Goal: Information Seeking & Learning: Learn about a topic

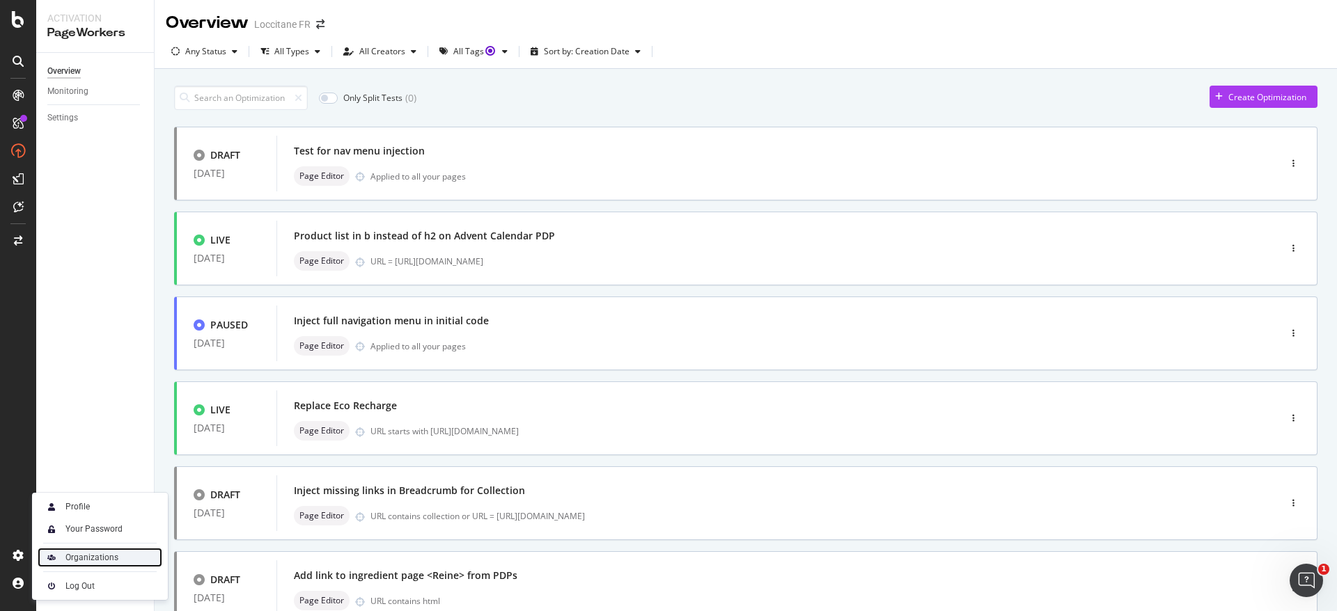
click at [79, 552] on div "Organizations" at bounding box center [91, 557] width 53 height 11
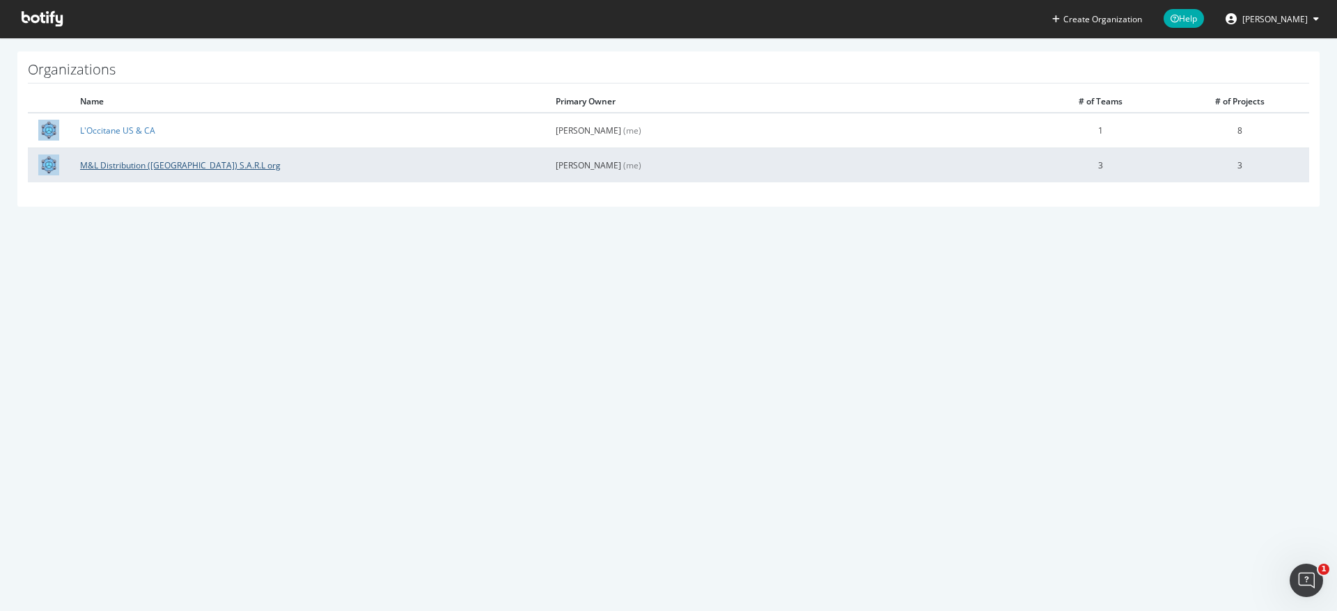
click at [139, 164] on link "M&L Distribution ([GEOGRAPHIC_DATA]) S.A.R.L org" at bounding box center [180, 165] width 201 height 12
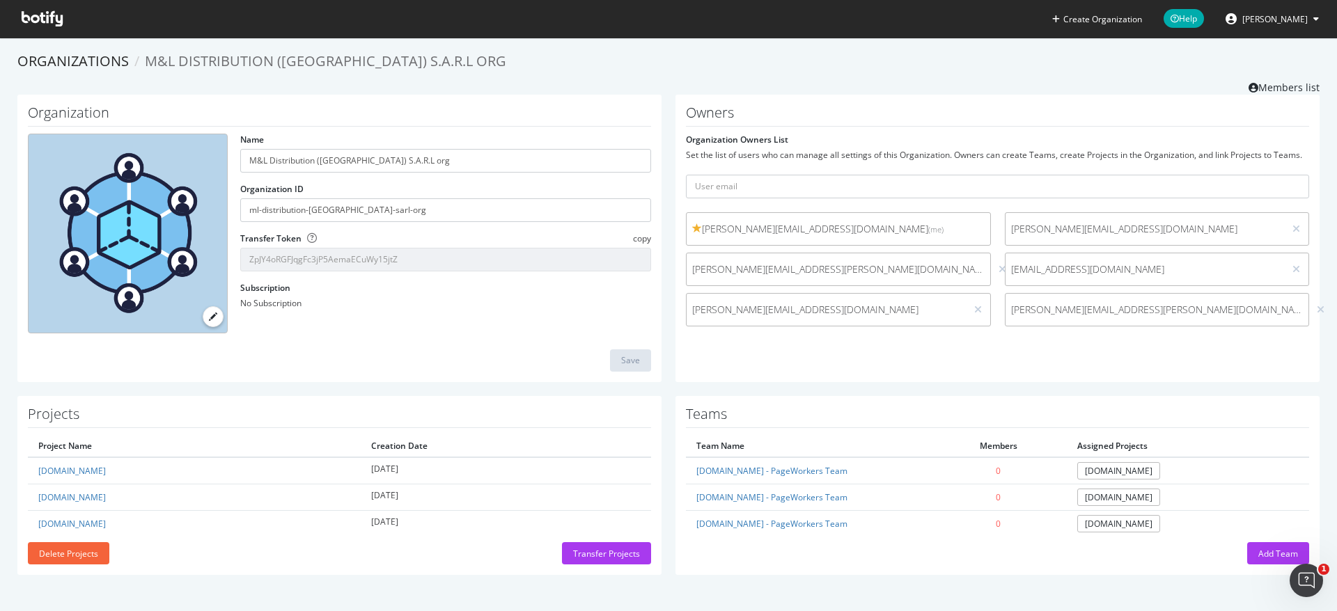
click at [36, 13] on icon at bounding box center [42, 18] width 41 height 15
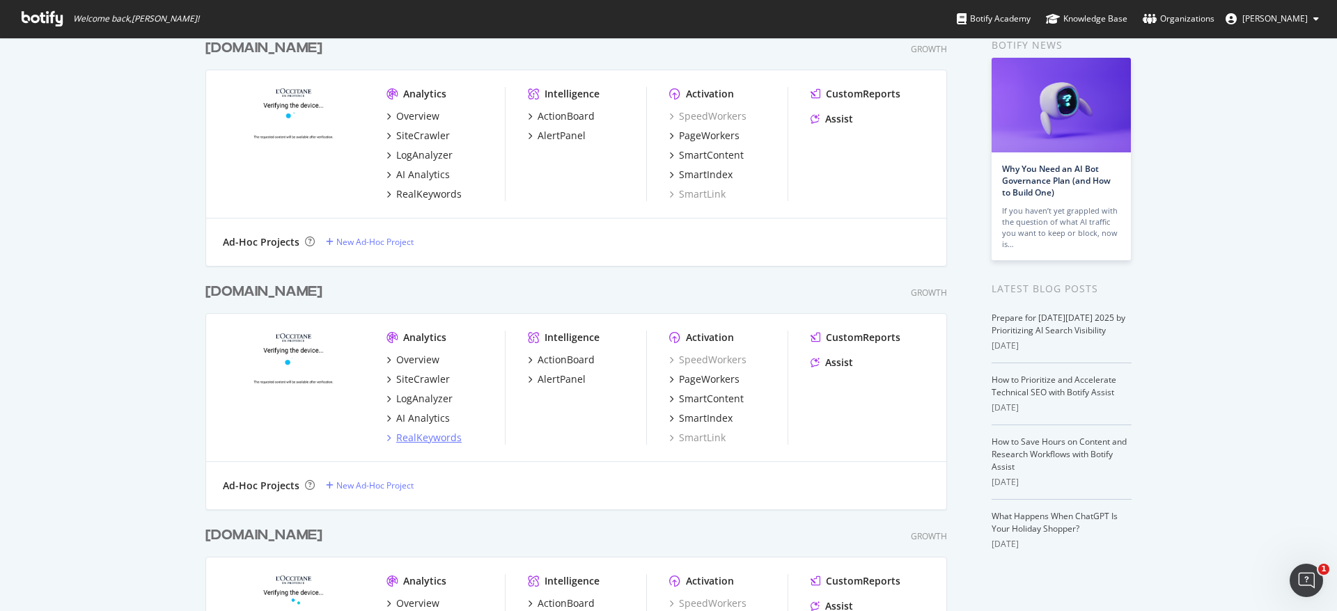
scroll to position [67, 0]
click at [419, 439] on div "RealKeywords" at bounding box center [428, 437] width 65 height 14
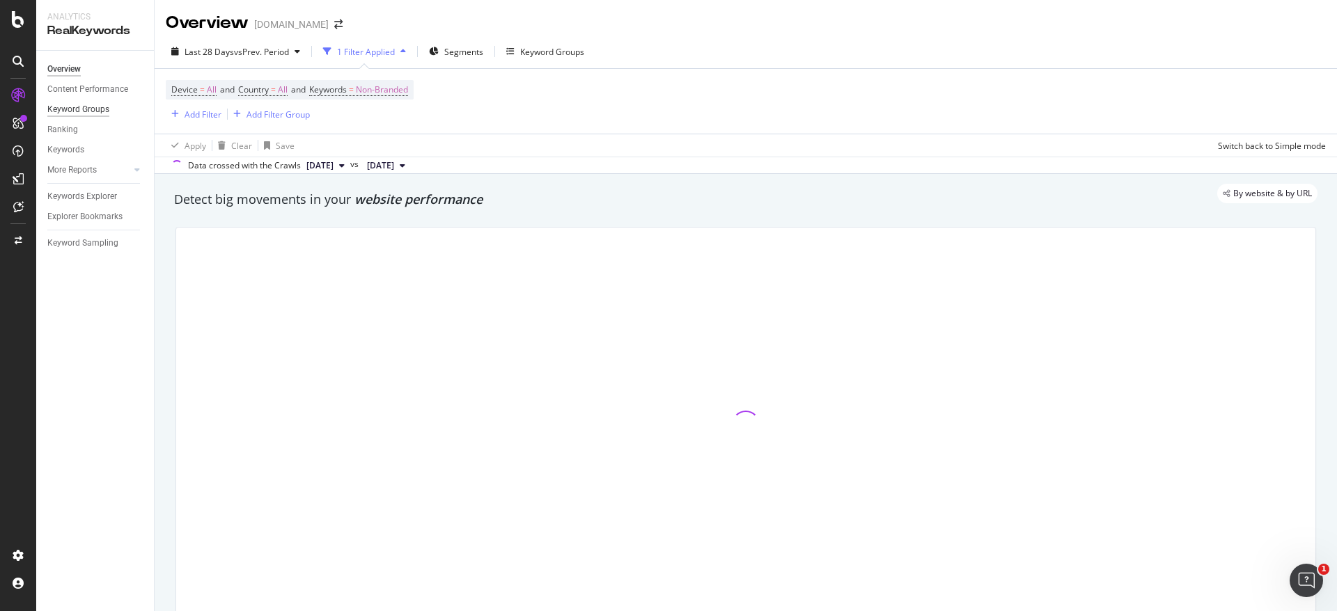
click at [68, 111] on div "Keyword Groups" at bounding box center [78, 109] width 62 height 15
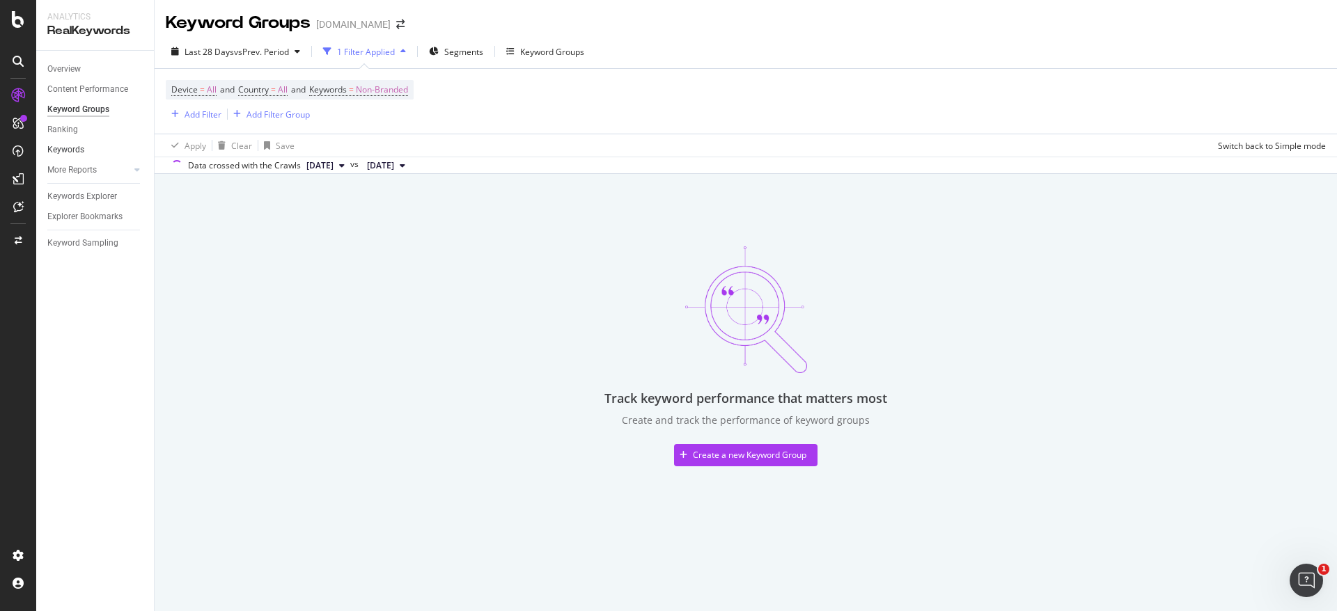
drag, startPoint x: 65, startPoint y: 150, endPoint x: 126, endPoint y: 148, distance: 60.6
click at [65, 149] on div "Keywords" at bounding box center [65, 150] width 37 height 15
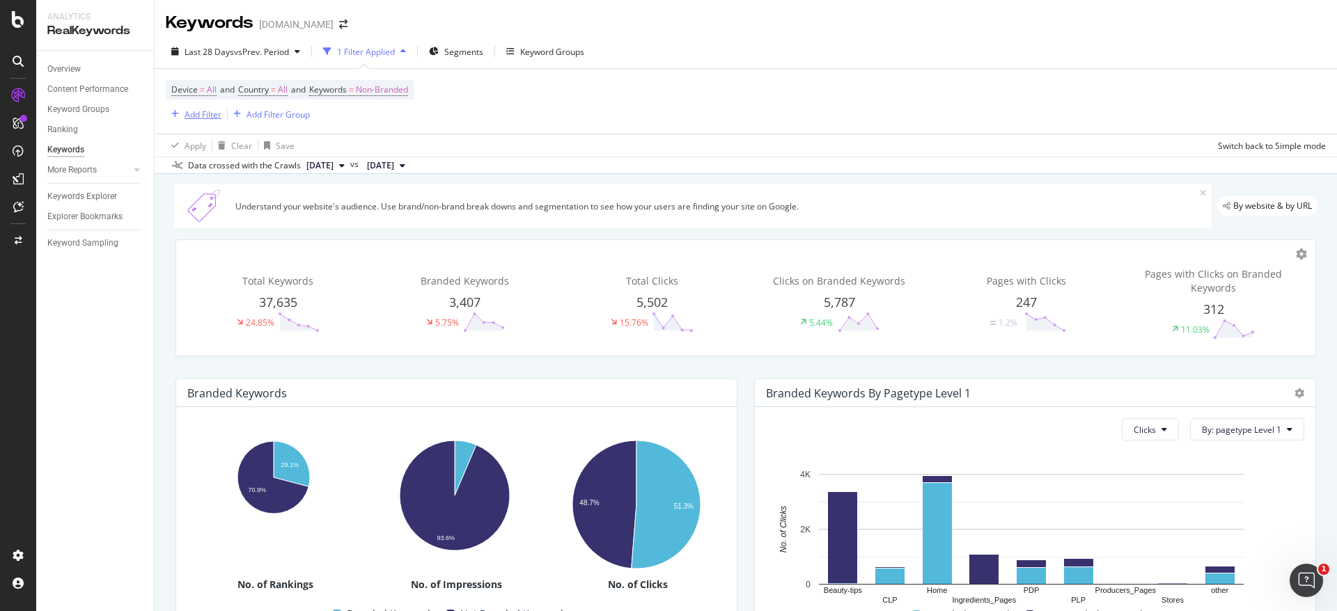
click at [203, 117] on div "Add Filter" at bounding box center [203, 115] width 37 height 12
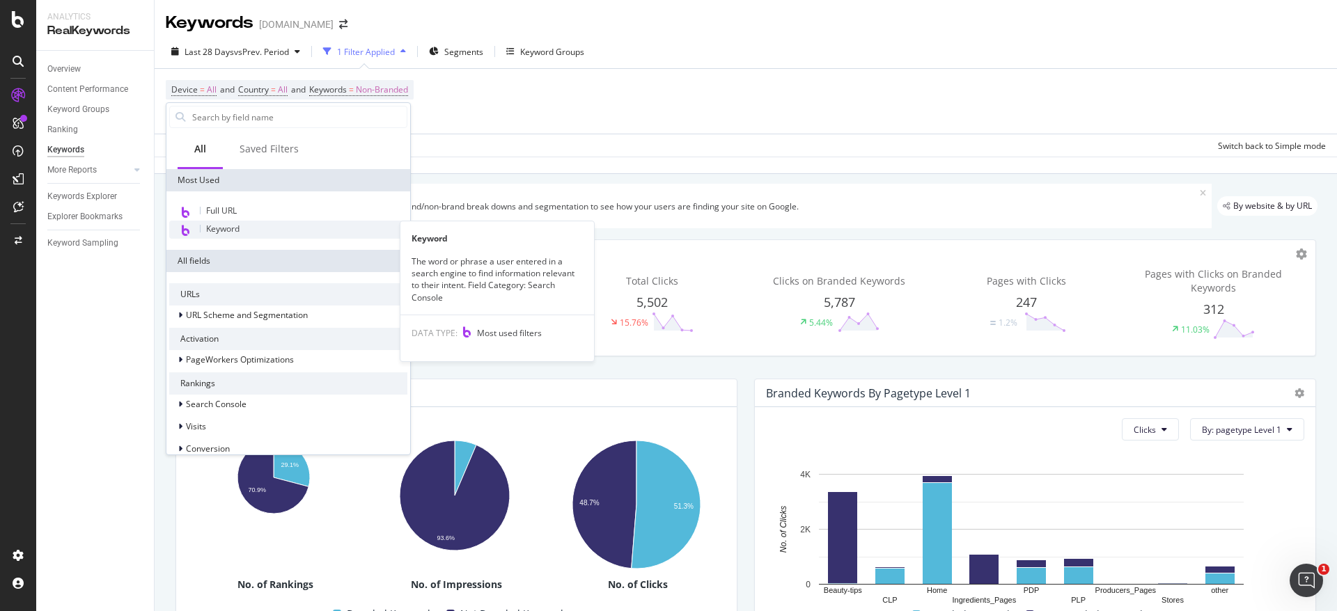
click at [237, 228] on span "Keyword" at bounding box center [222, 229] width 33 height 12
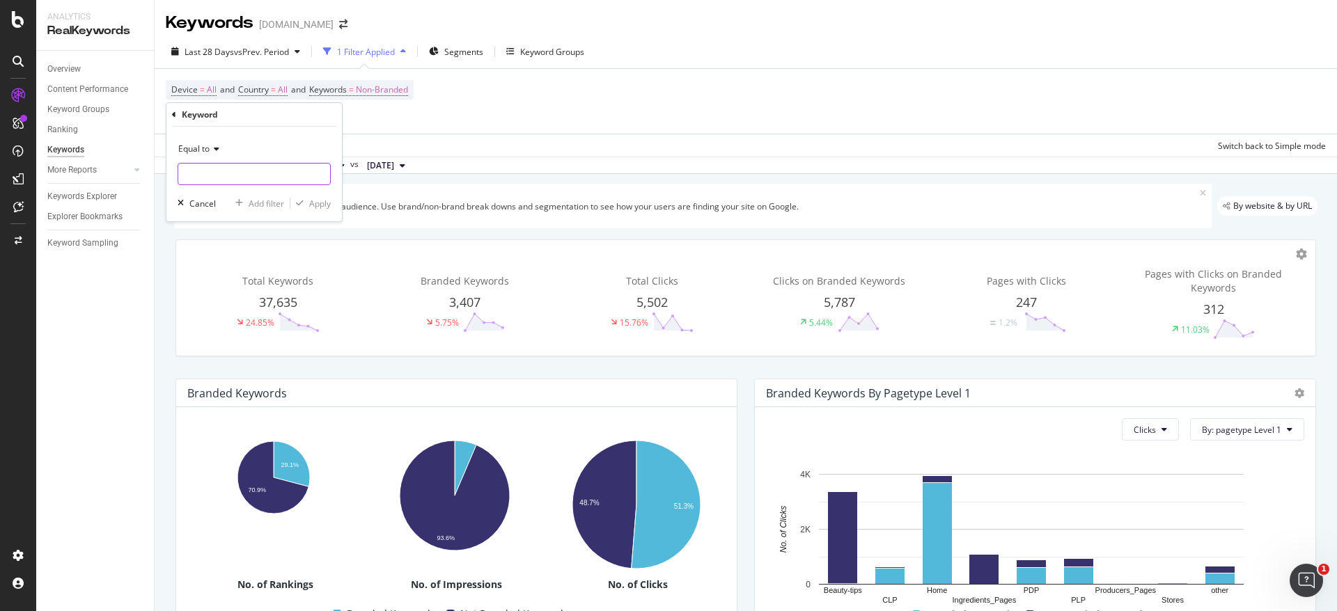
click at [242, 177] on input "text" at bounding box center [254, 174] width 152 height 22
click at [219, 150] on icon at bounding box center [215, 149] width 10 height 8
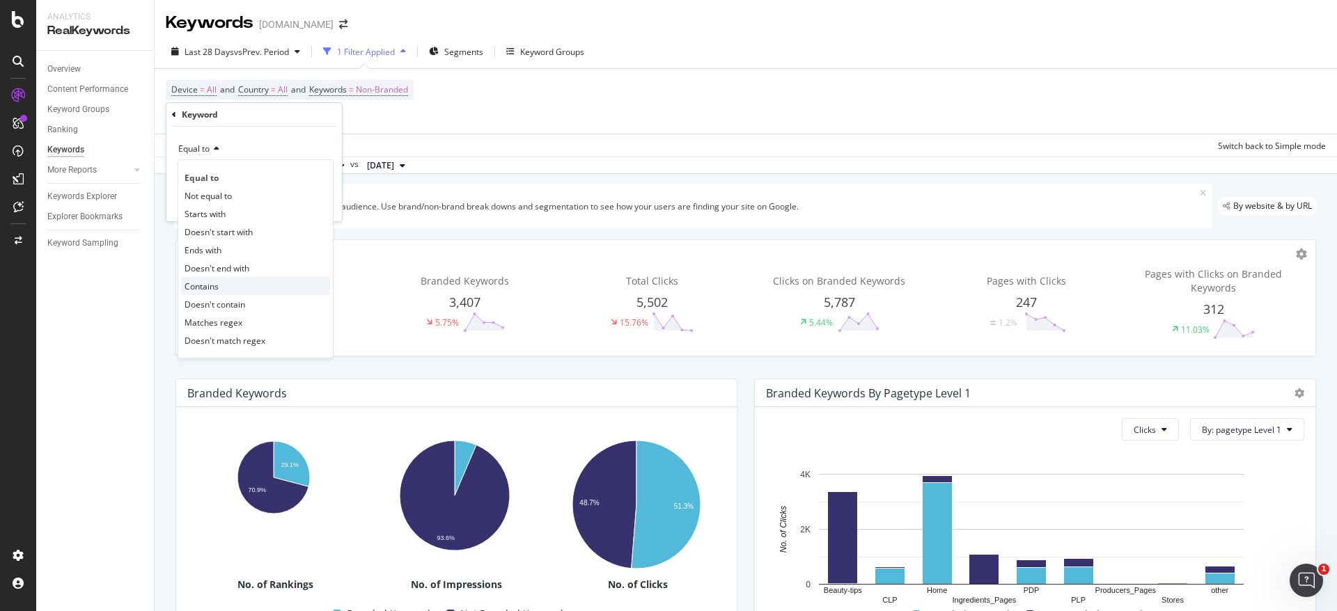
click at [224, 283] on div "Contains" at bounding box center [255, 286] width 149 height 18
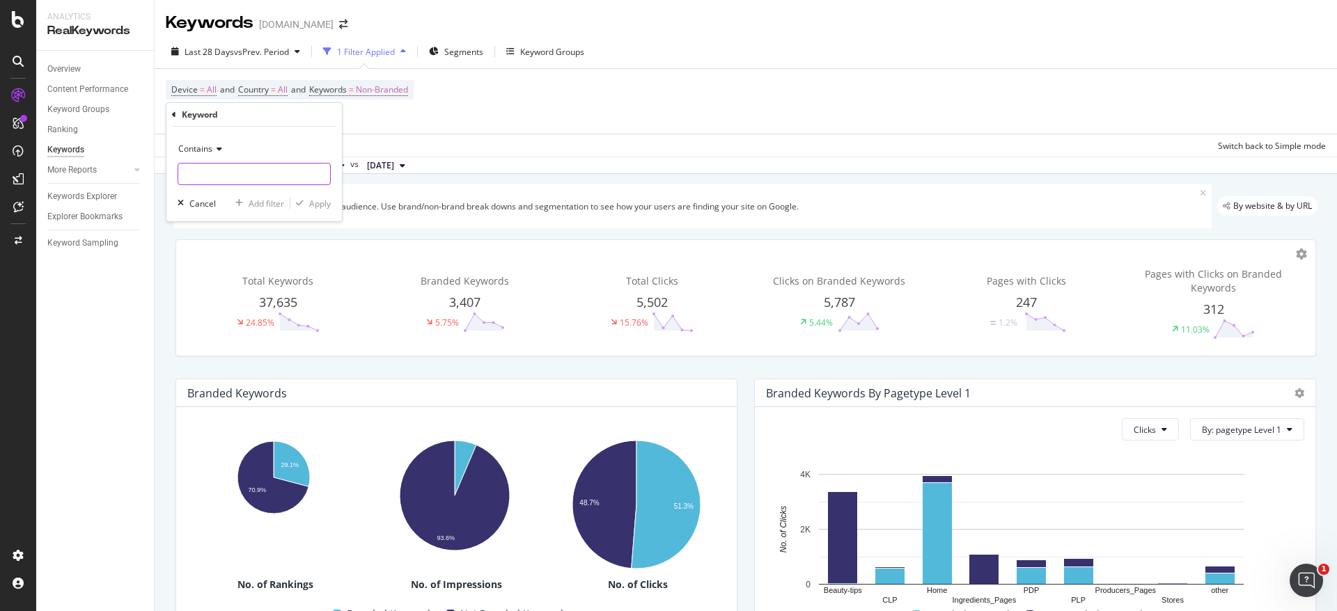
click at [231, 170] on input "text" at bounding box center [254, 174] width 152 height 22
type input "calend"
click at [318, 203] on div "Apply" at bounding box center [320, 204] width 22 height 12
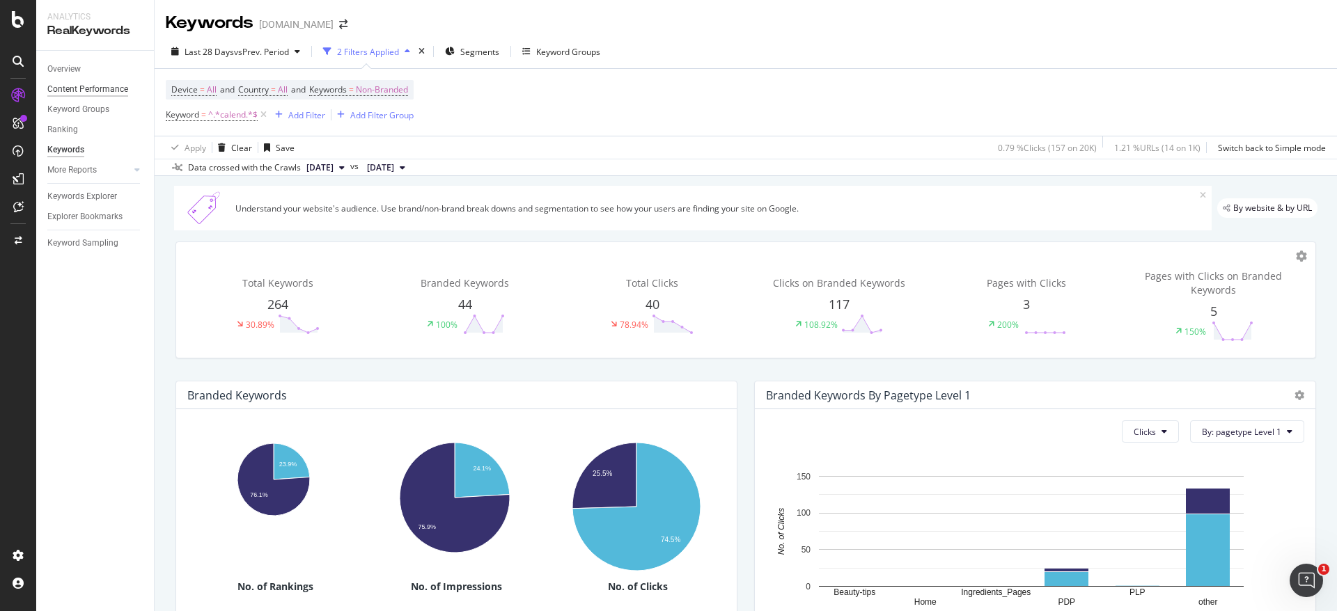
click at [92, 84] on div "Content Performance" at bounding box center [87, 89] width 81 height 15
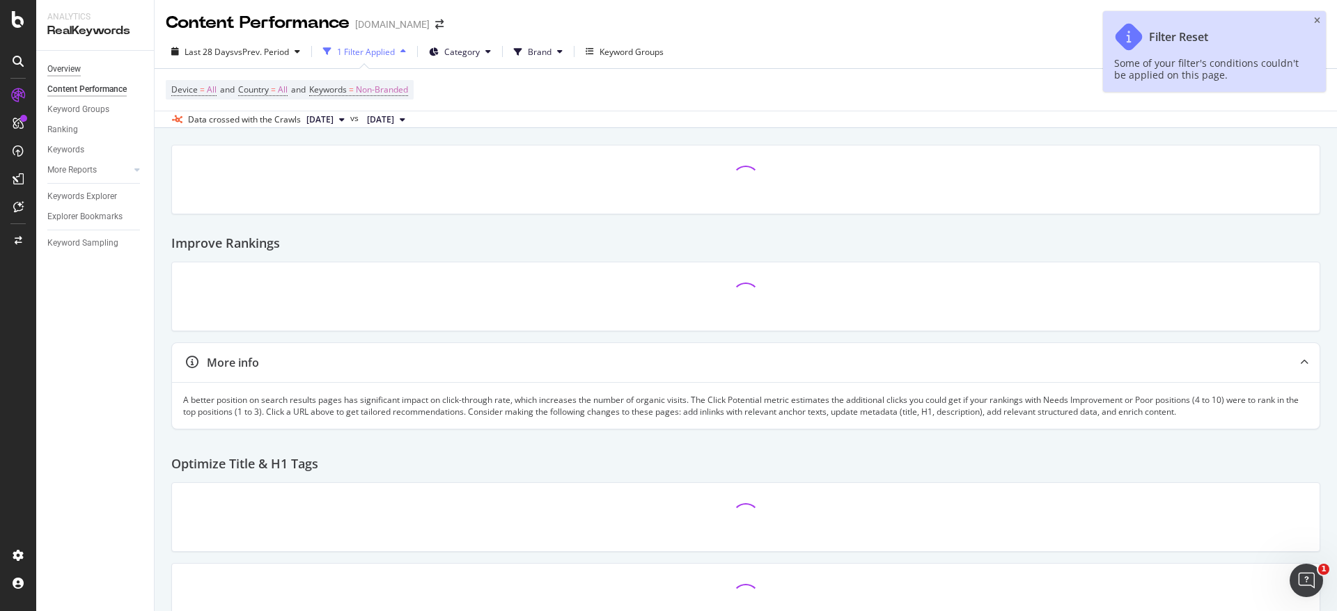
click at [71, 66] on div "Overview" at bounding box center [63, 69] width 33 height 15
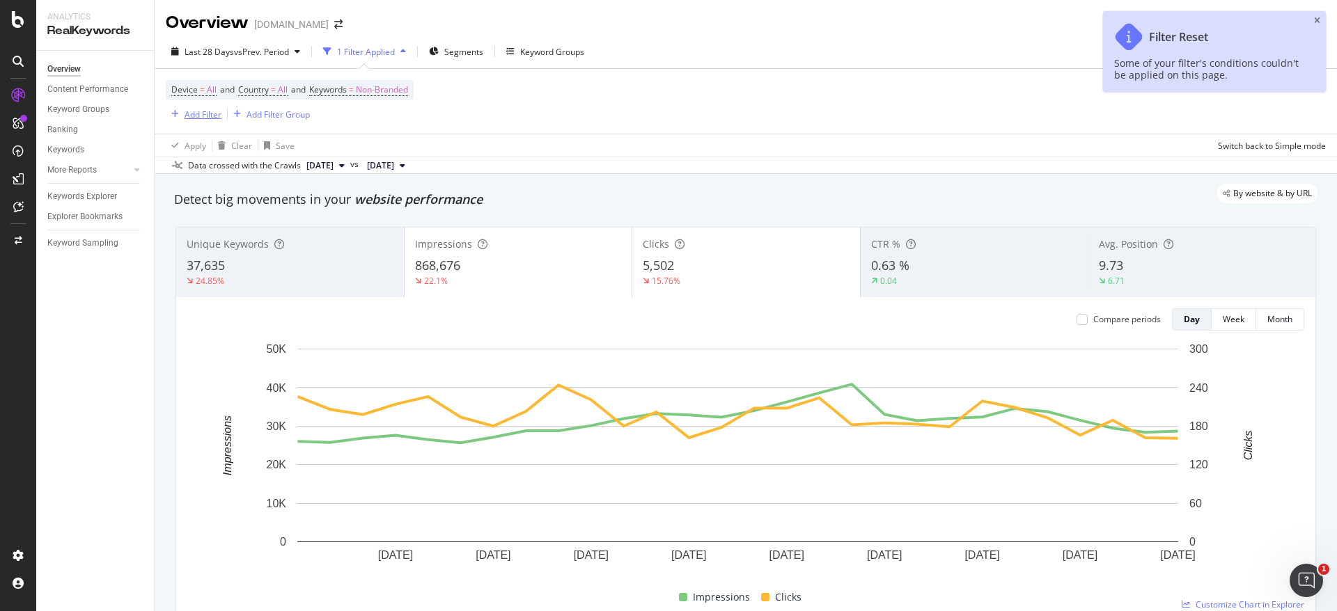
click at [196, 109] on div "Add Filter" at bounding box center [203, 115] width 37 height 12
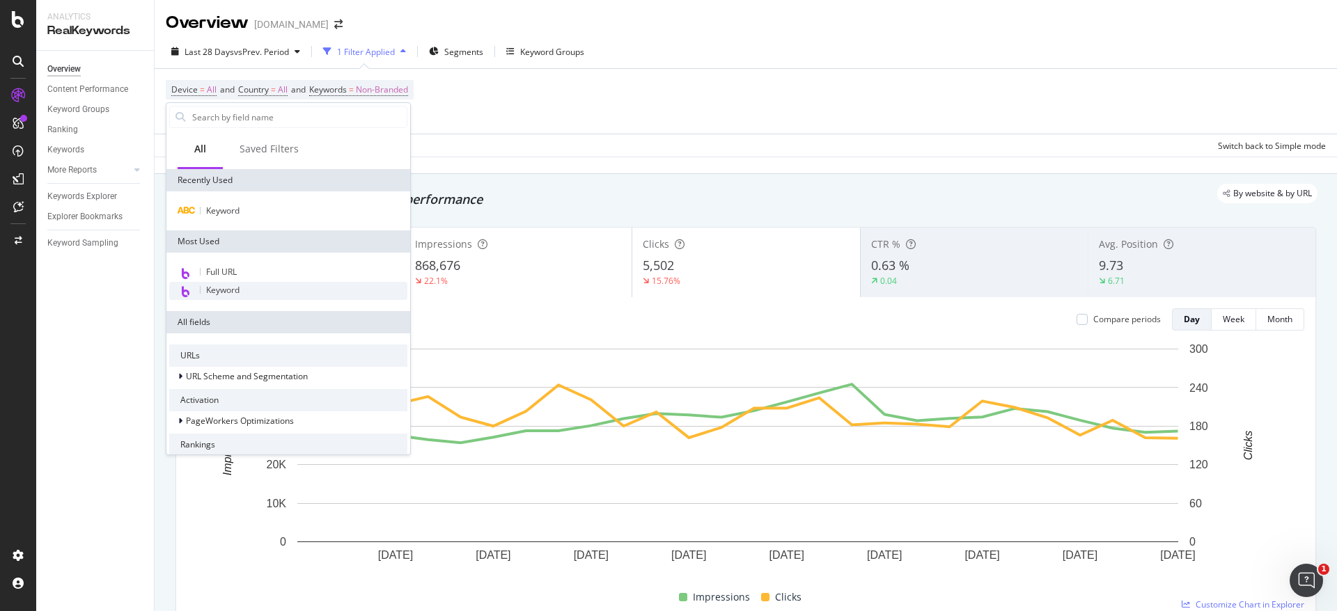
click at [233, 288] on span "Keyword" at bounding box center [222, 290] width 33 height 12
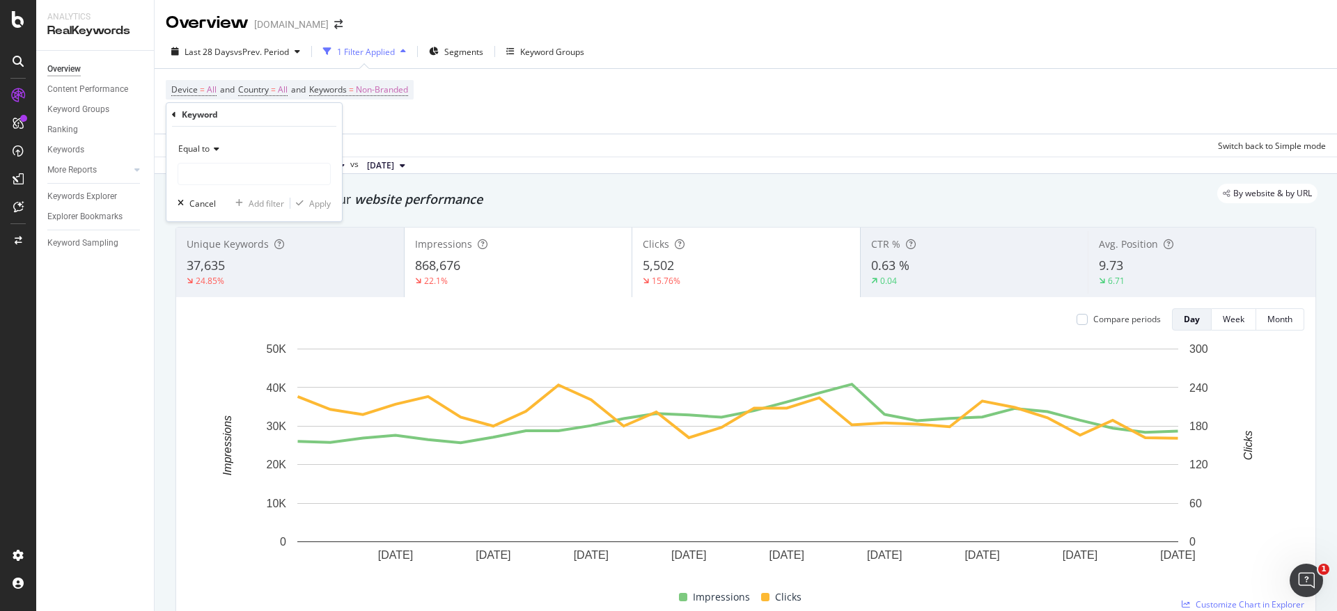
click at [227, 147] on div "Equal to" at bounding box center [254, 149] width 153 height 22
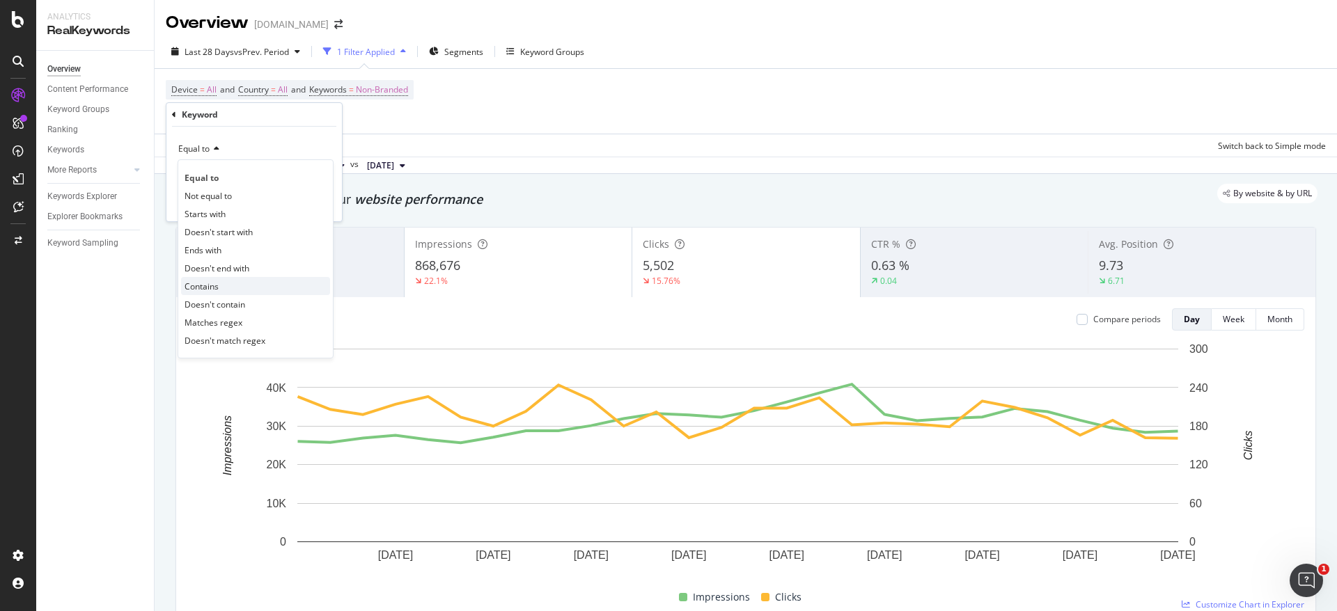
click at [229, 277] on div "Contains" at bounding box center [255, 286] width 149 height 18
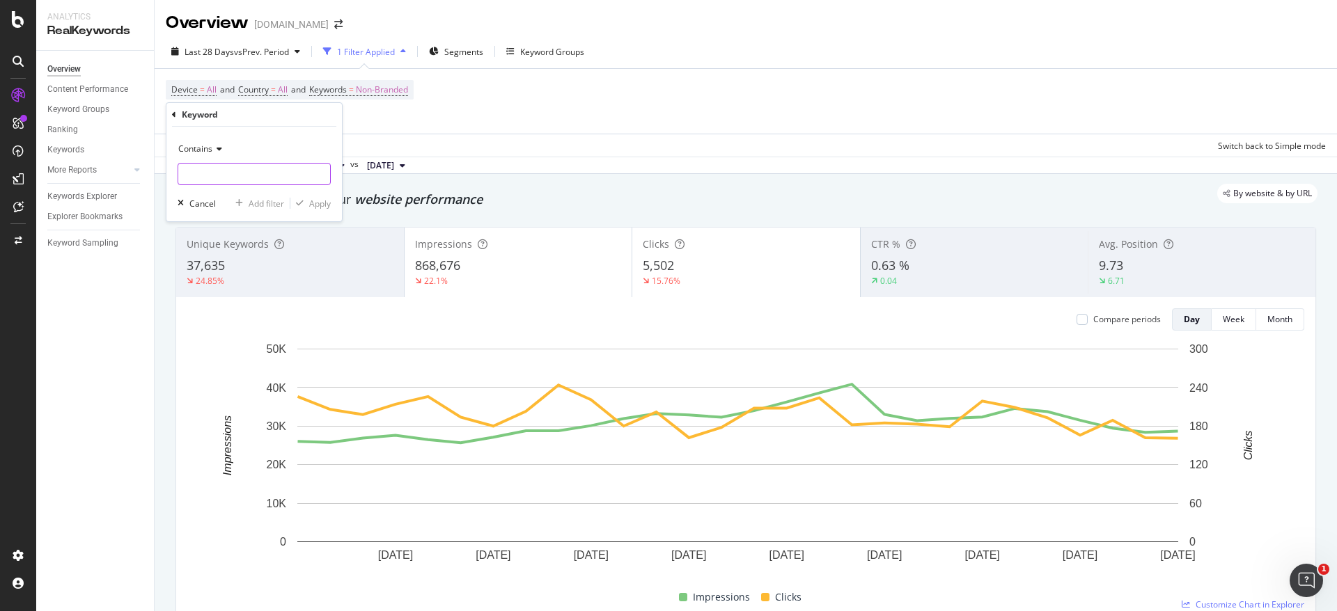
click at [242, 171] on input "text" at bounding box center [254, 174] width 152 height 22
type input "calend"
click at [327, 198] on div "Apply" at bounding box center [320, 204] width 22 height 12
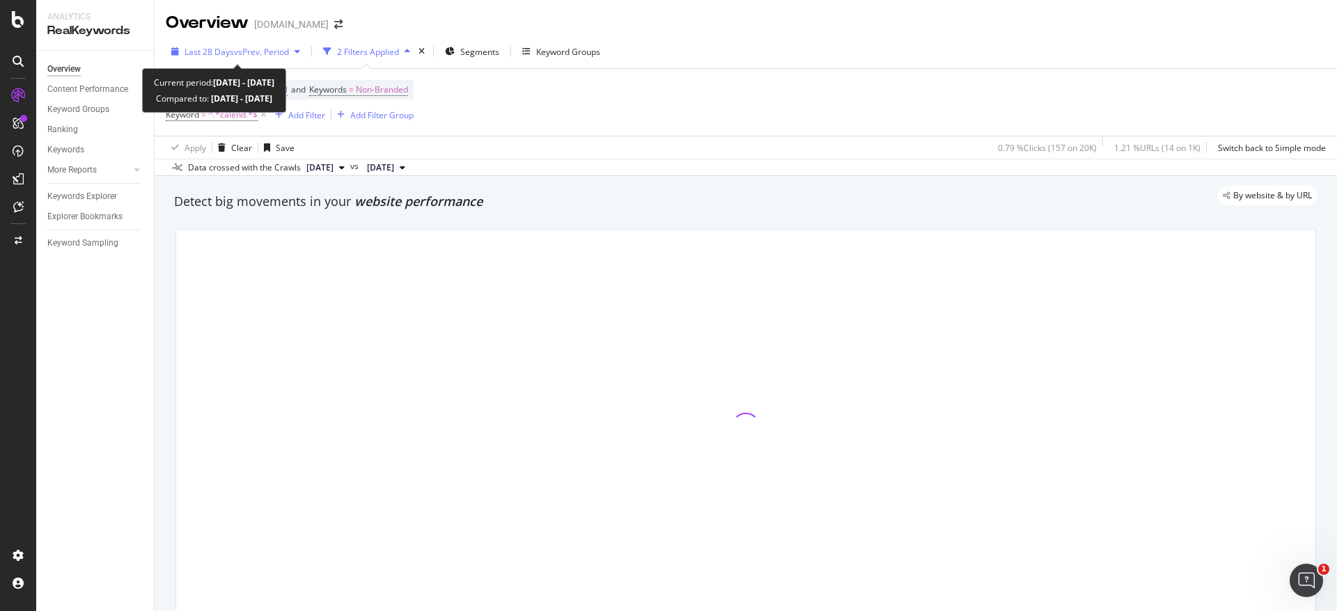
click at [268, 47] on span "vs Prev. Period" at bounding box center [261, 52] width 55 height 12
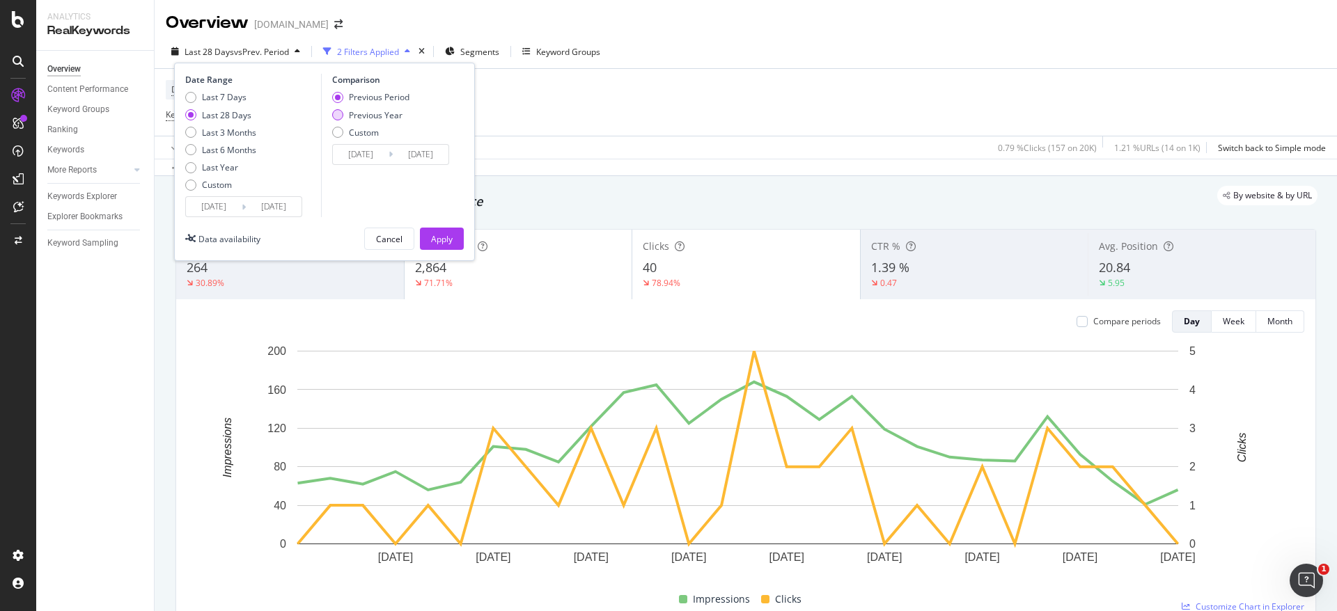
click at [387, 115] on div "Previous Year" at bounding box center [376, 115] width 54 height 12
type input "[DATE]"
click at [439, 244] on div "Apply" at bounding box center [442, 239] width 22 height 12
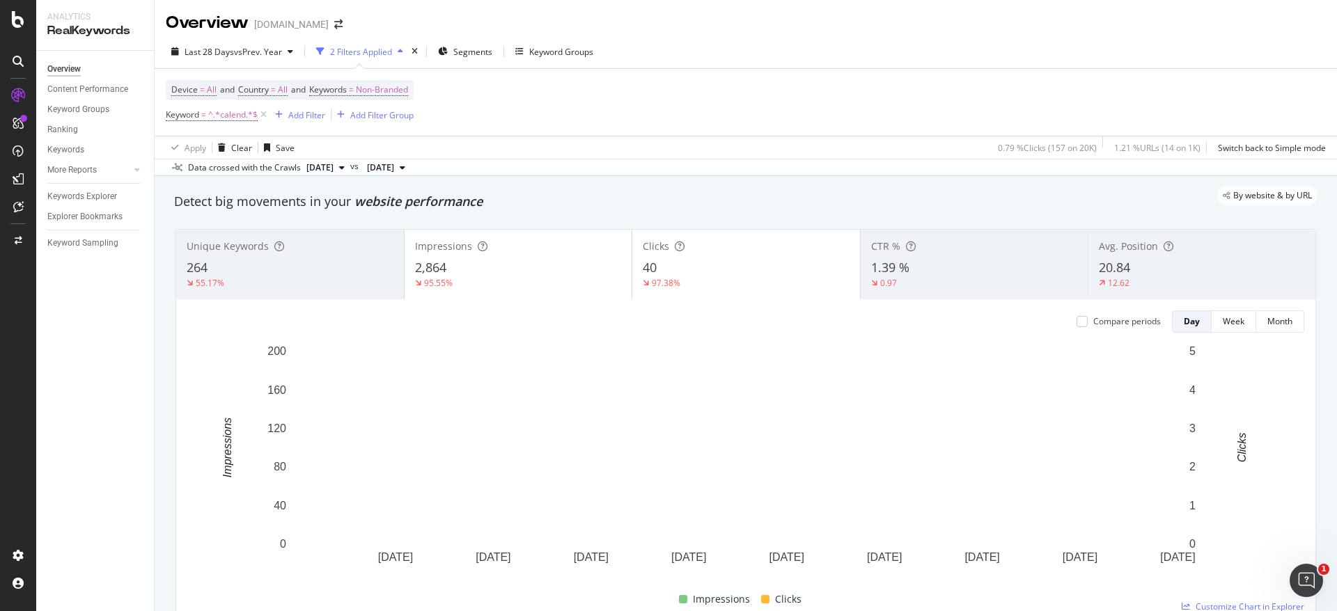
click at [685, 270] on div "40" at bounding box center [746, 268] width 207 height 18
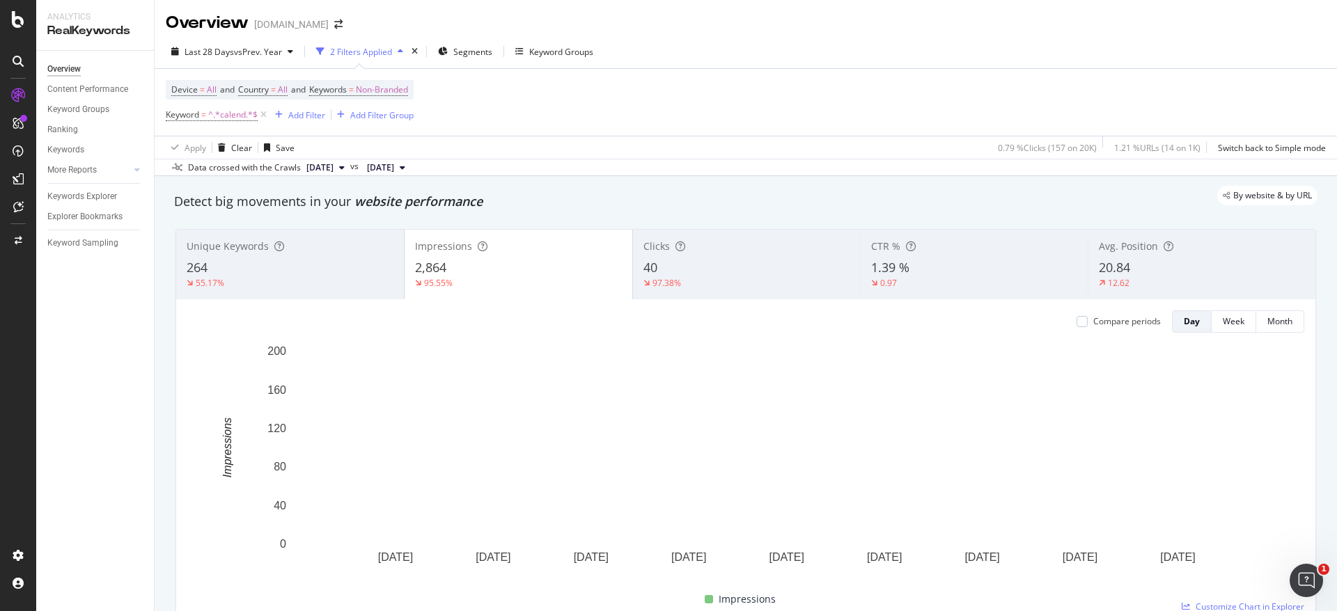
click at [697, 278] on div "97.38%" at bounding box center [747, 283] width 207 height 13
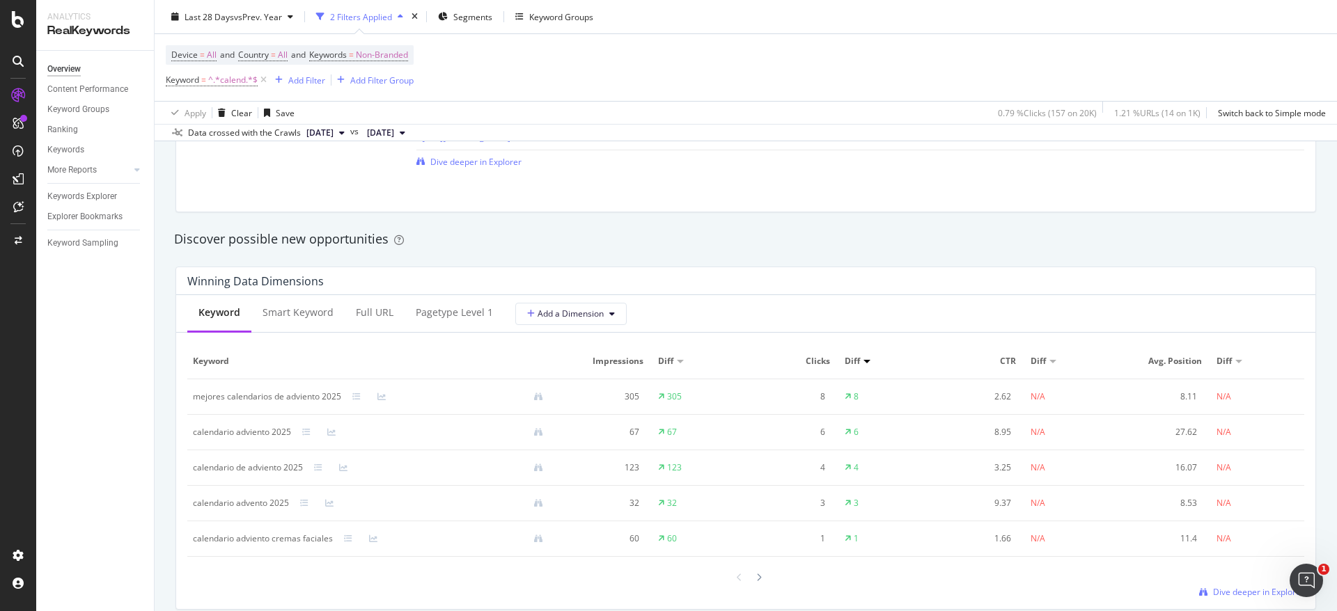
scroll to position [1134, 0]
drag, startPoint x: 338, startPoint y: 396, endPoint x: 201, endPoint y: 391, distance: 136.6
click at [202, 391] on div "mejores calendarios de adviento 2025" at bounding box center [267, 397] width 148 height 13
click at [254, 425] on td "calendario adviento 2025" at bounding box center [373, 434] width 373 height 36
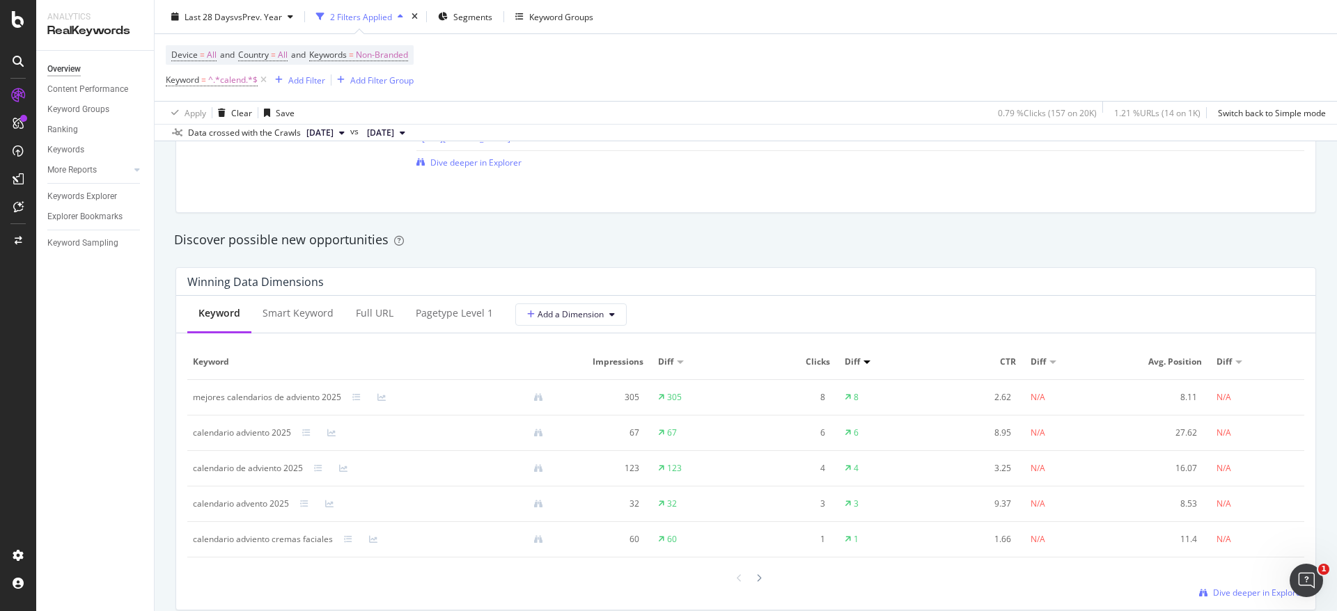
click at [852, 357] on div "Diff" at bounding box center [854, 362] width 19 height 13
click at [864, 364] on div at bounding box center [867, 362] width 7 height 3
click at [864, 361] on div at bounding box center [867, 362] width 7 height 3
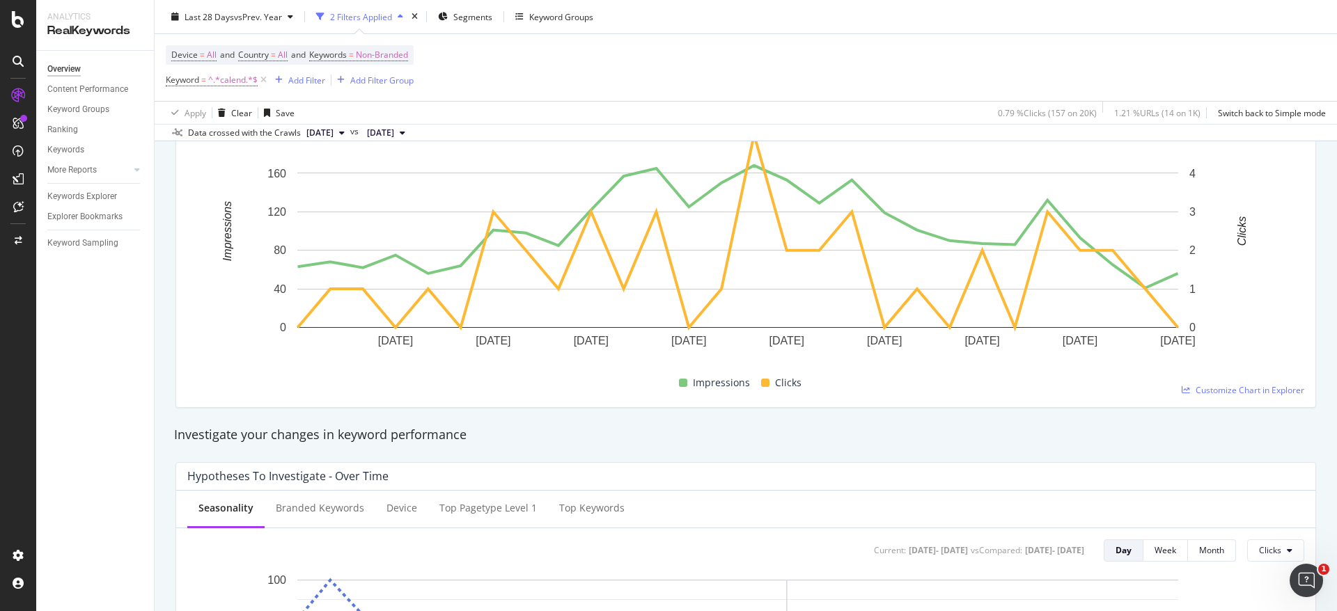
scroll to position [0, 0]
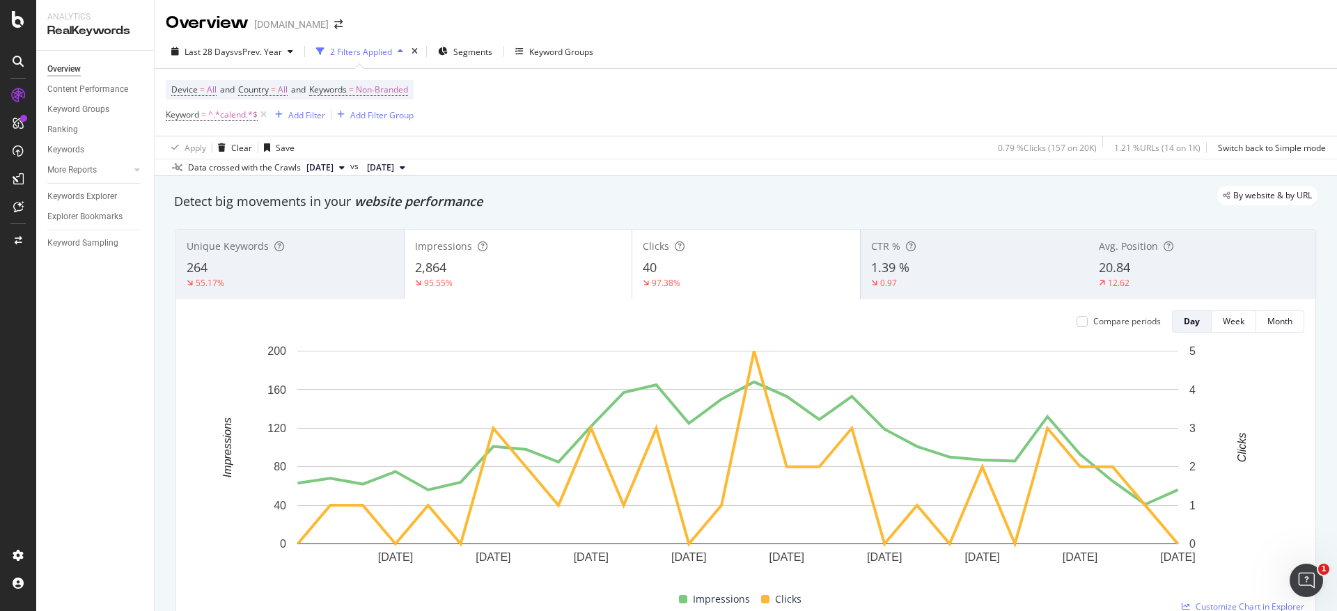
click at [762, 254] on div "Clicks 40 97.38%" at bounding box center [746, 264] width 228 height 63
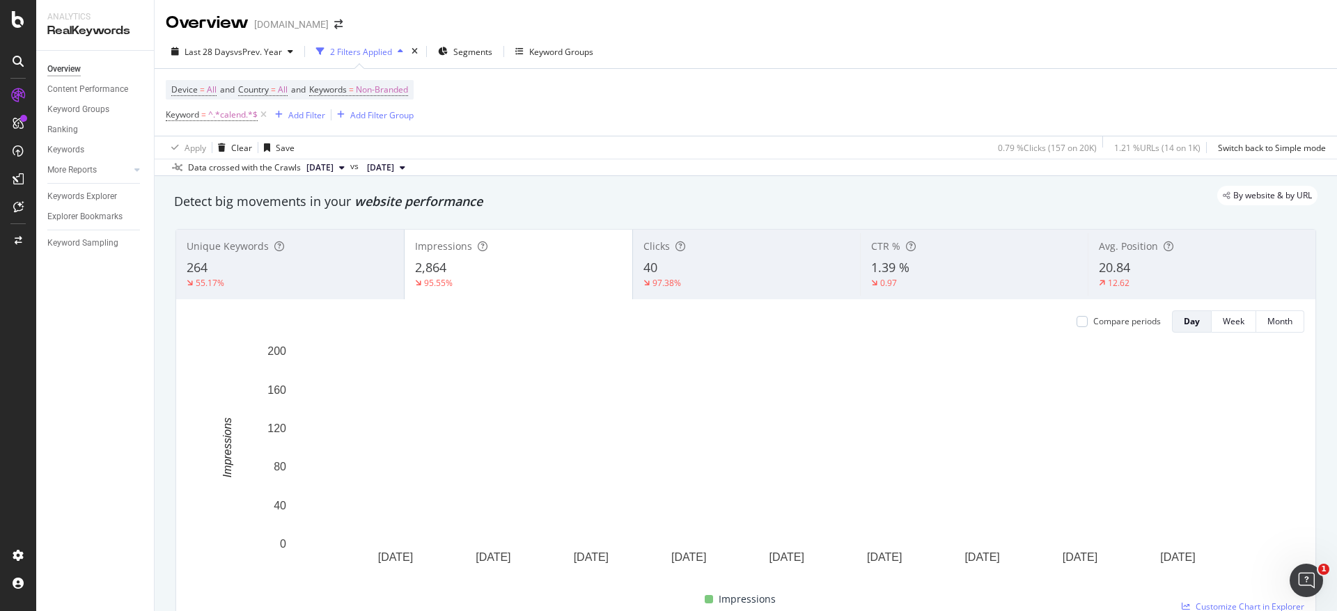
click at [731, 271] on div "40" at bounding box center [747, 268] width 207 height 18
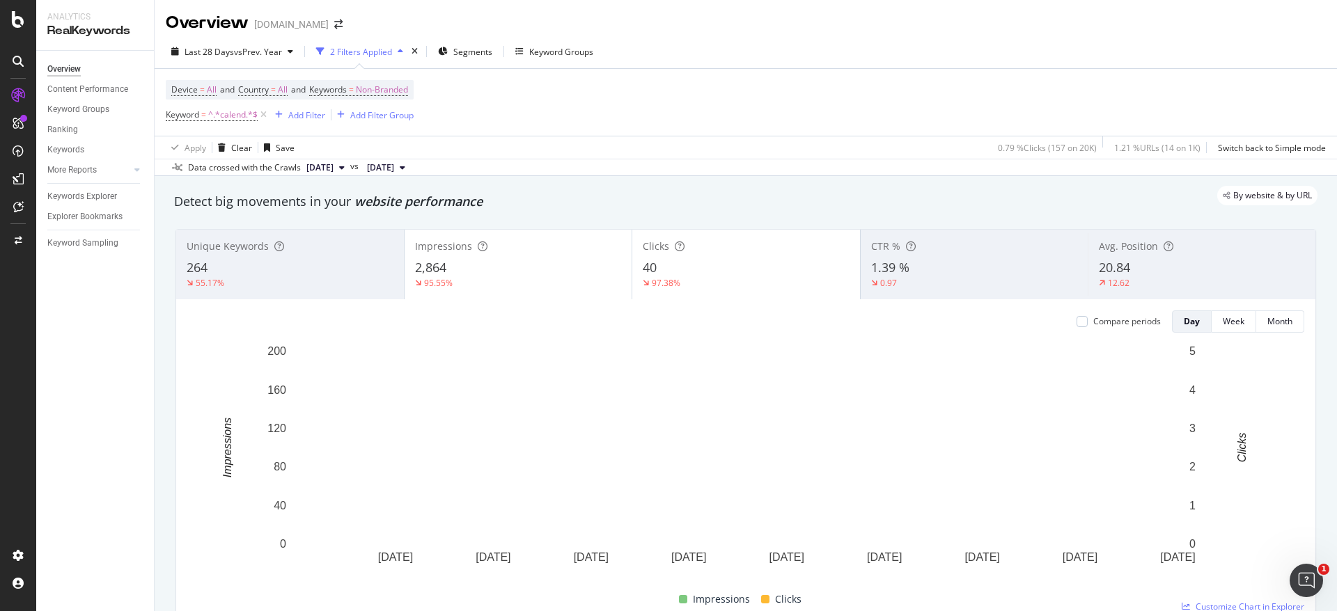
click at [467, 259] on div "2,864" at bounding box center [518, 268] width 207 height 18
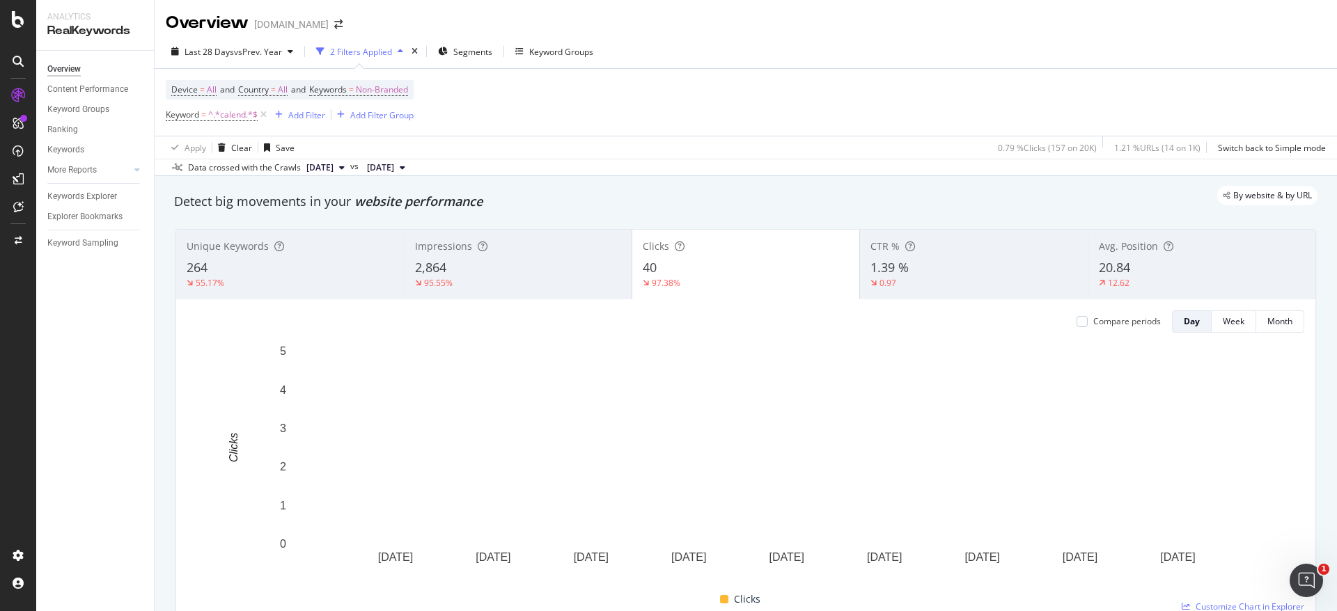
click at [1077, 329] on div "Compare periods" at bounding box center [1119, 322] width 84 height 22
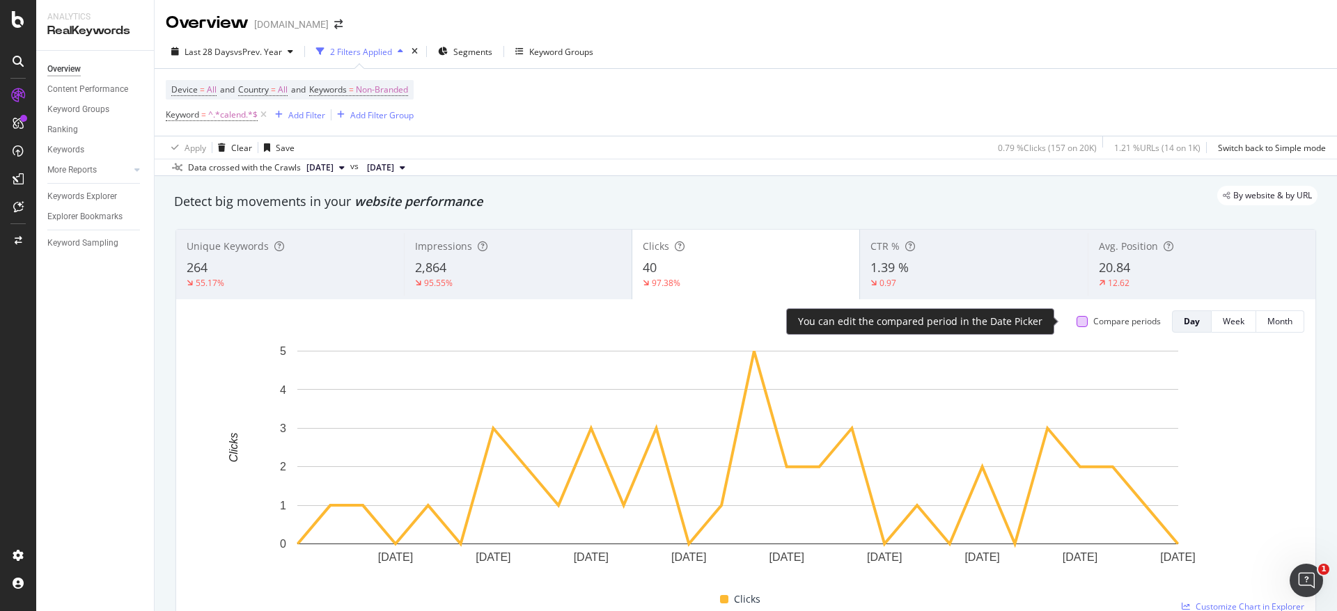
click at [1077, 320] on div at bounding box center [1082, 321] width 11 height 11
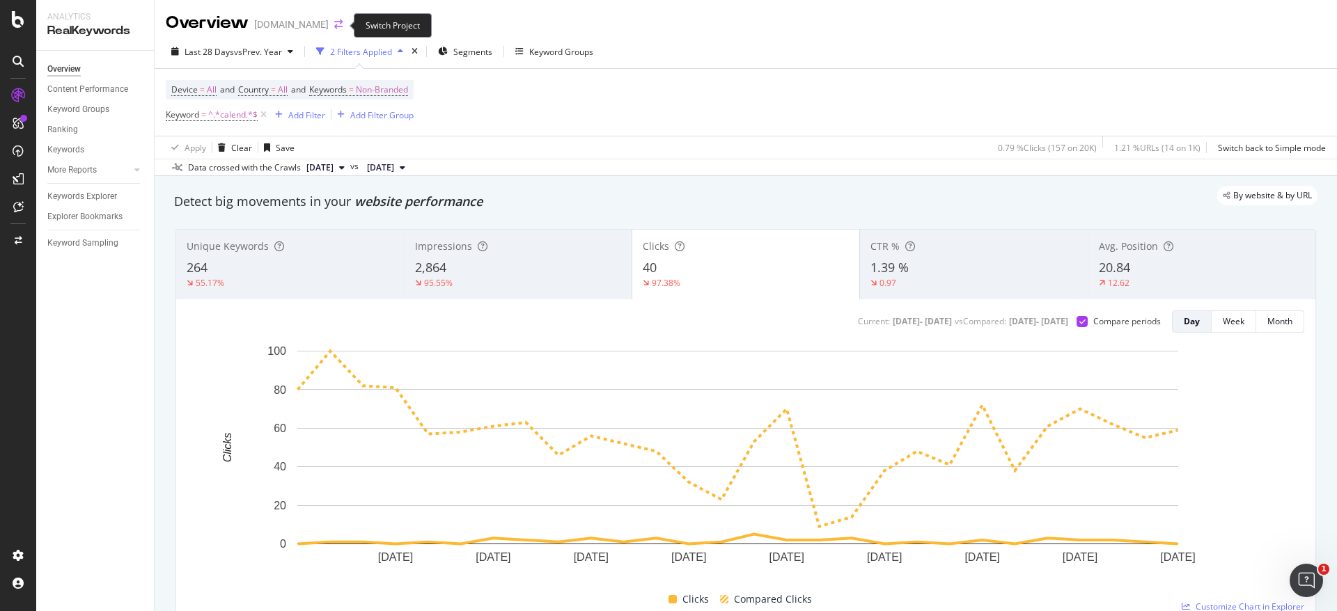
click at [334, 27] on icon "arrow-right-arrow-left" at bounding box center [338, 25] width 8 height 10
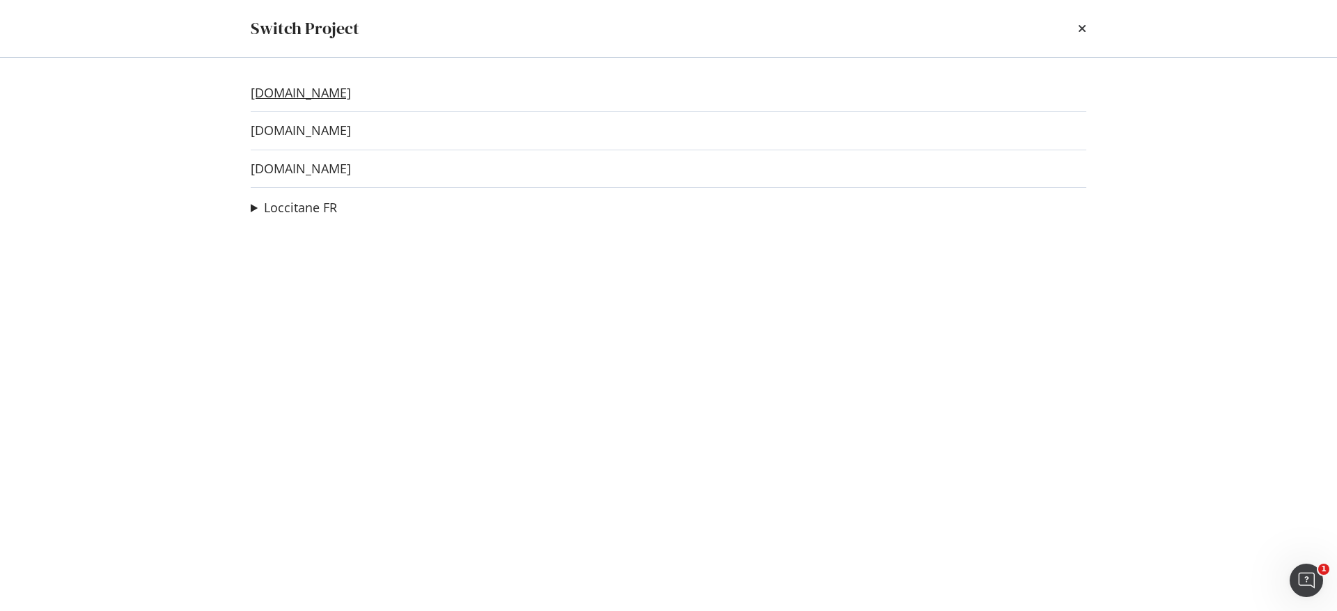
click at [290, 93] on link "[DOMAIN_NAME]" at bounding box center [301, 93] width 100 height 15
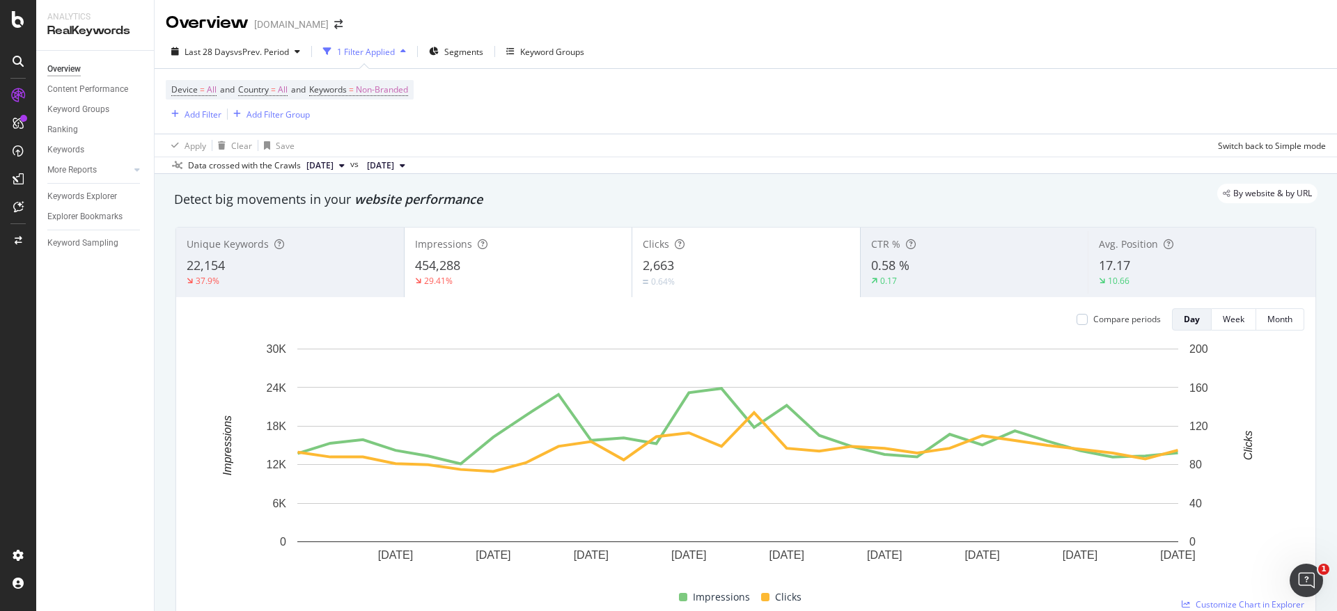
click at [274, 33] on div "Overview [DOMAIN_NAME]" at bounding box center [261, 23] width 191 height 24
click at [274, 45] on div "Last 28 Days vs Prev. Period" at bounding box center [236, 51] width 140 height 21
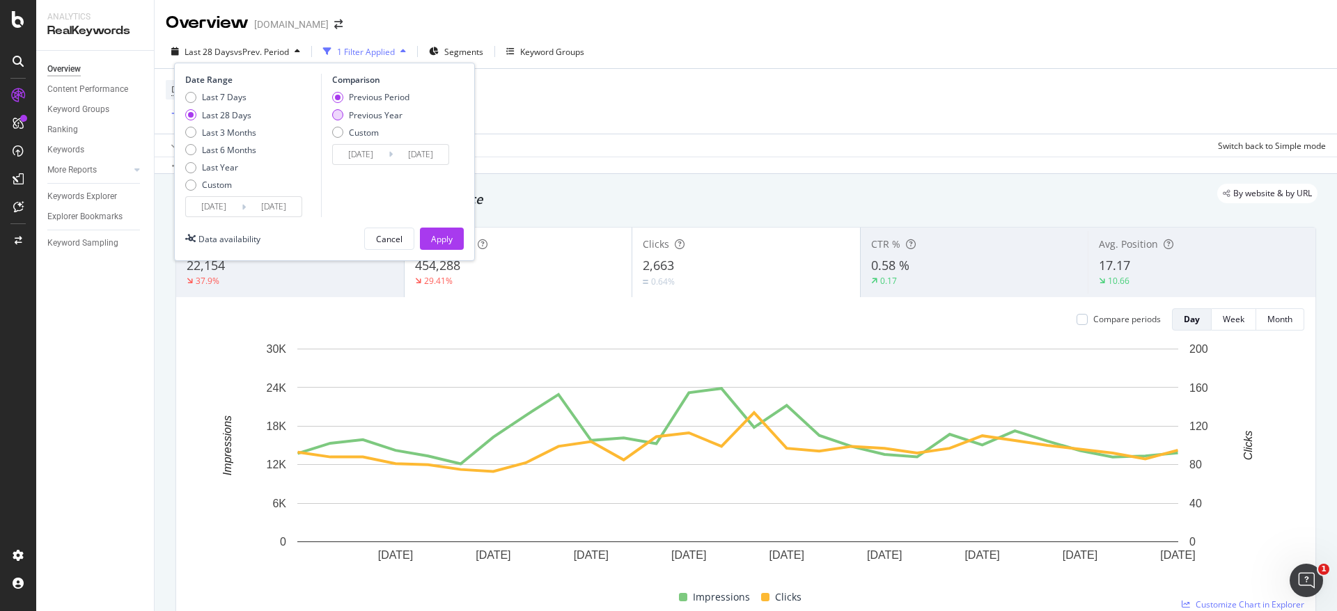
click at [359, 114] on div "Previous Year" at bounding box center [376, 115] width 54 height 12
type input "[DATE]"
click at [446, 241] on div "Apply" at bounding box center [442, 239] width 22 height 12
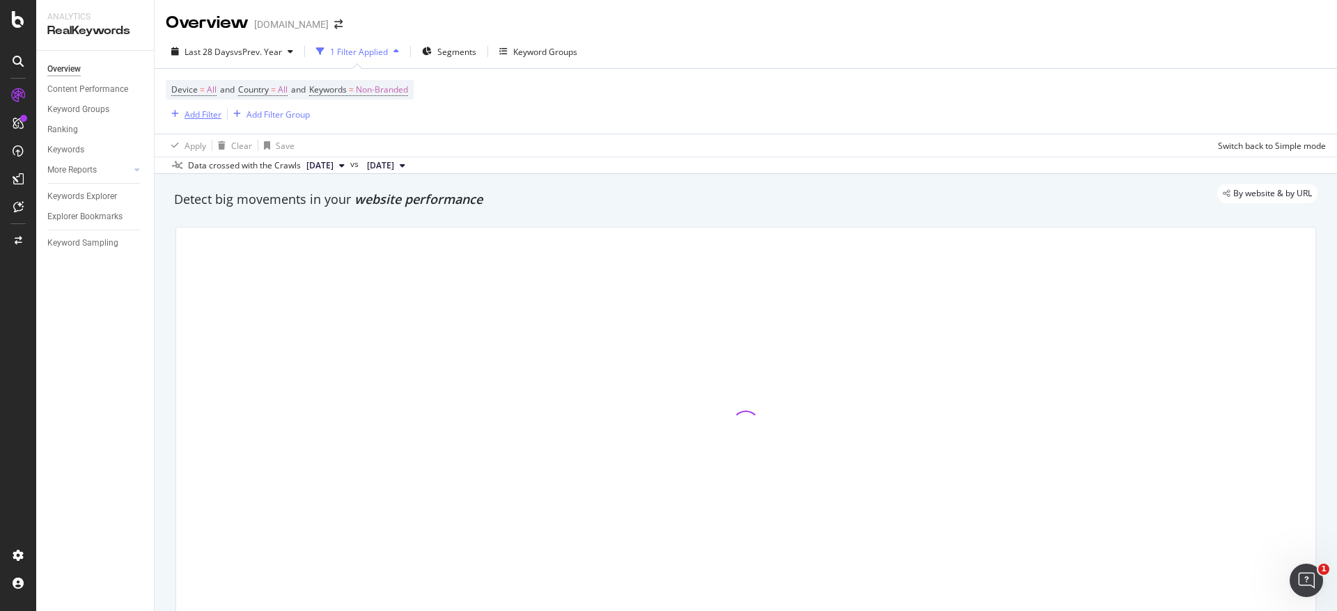
click at [198, 119] on div "Add Filter" at bounding box center [203, 115] width 37 height 12
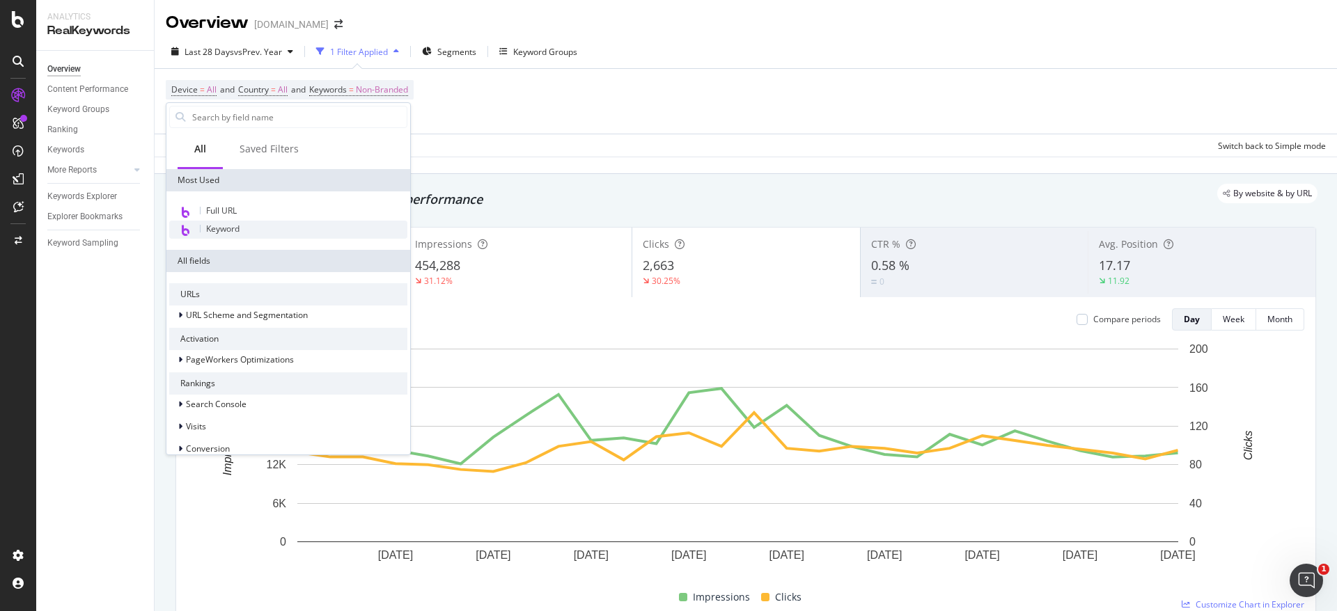
click at [240, 228] on span "Keyword" at bounding box center [222, 229] width 33 height 12
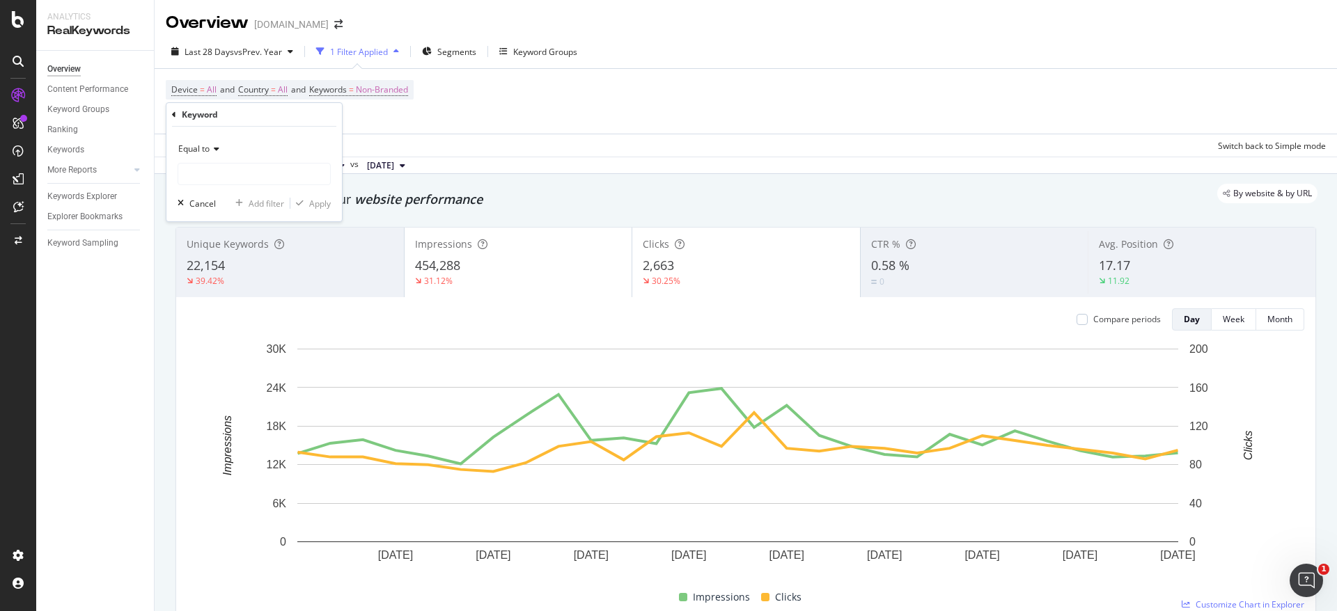
click at [242, 159] on div "Equal to" at bounding box center [254, 149] width 153 height 22
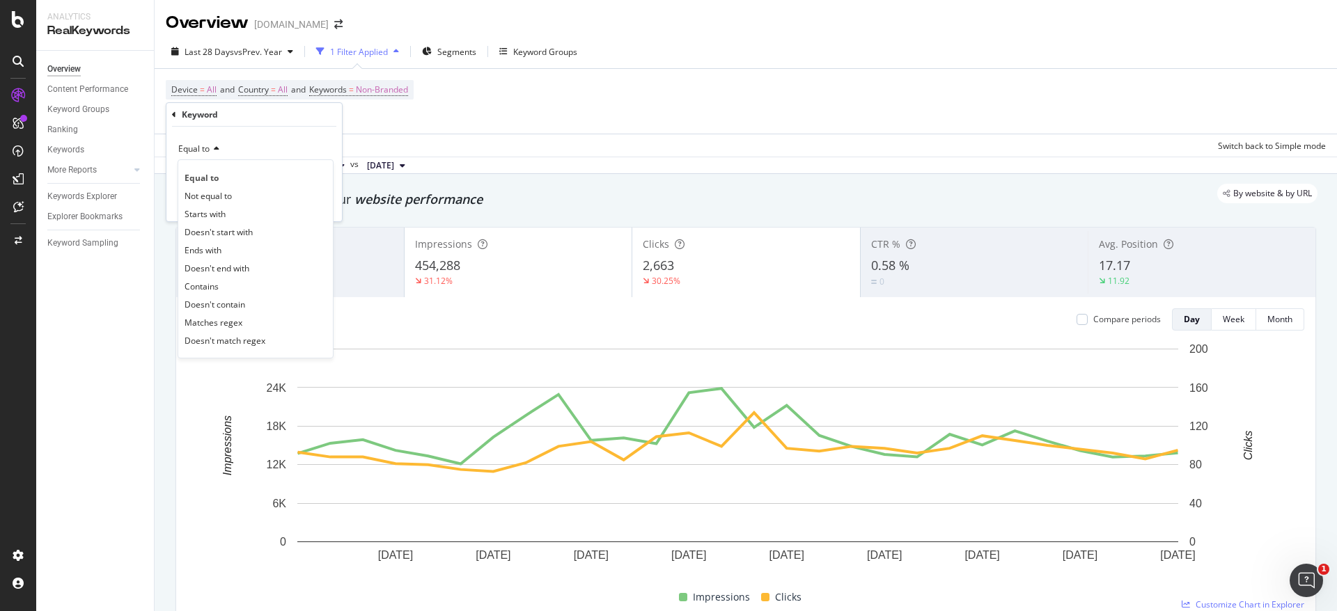
click at [221, 152] on div "Equal to" at bounding box center [254, 149] width 153 height 22
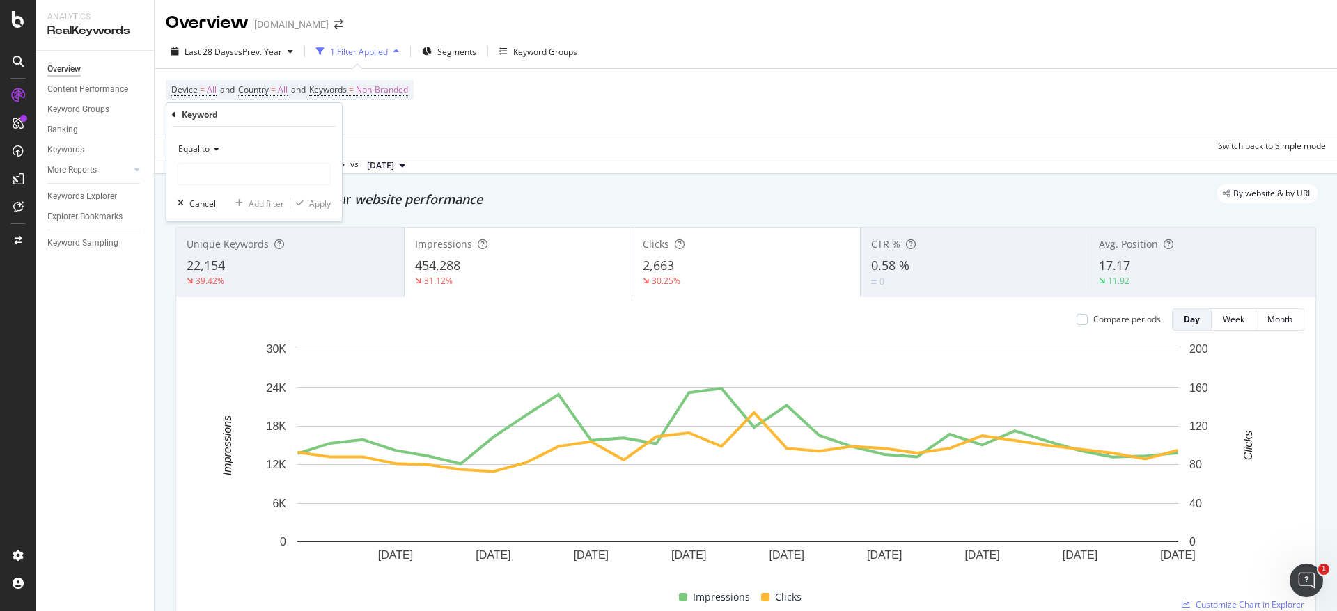
click at [213, 150] on icon at bounding box center [215, 149] width 10 height 8
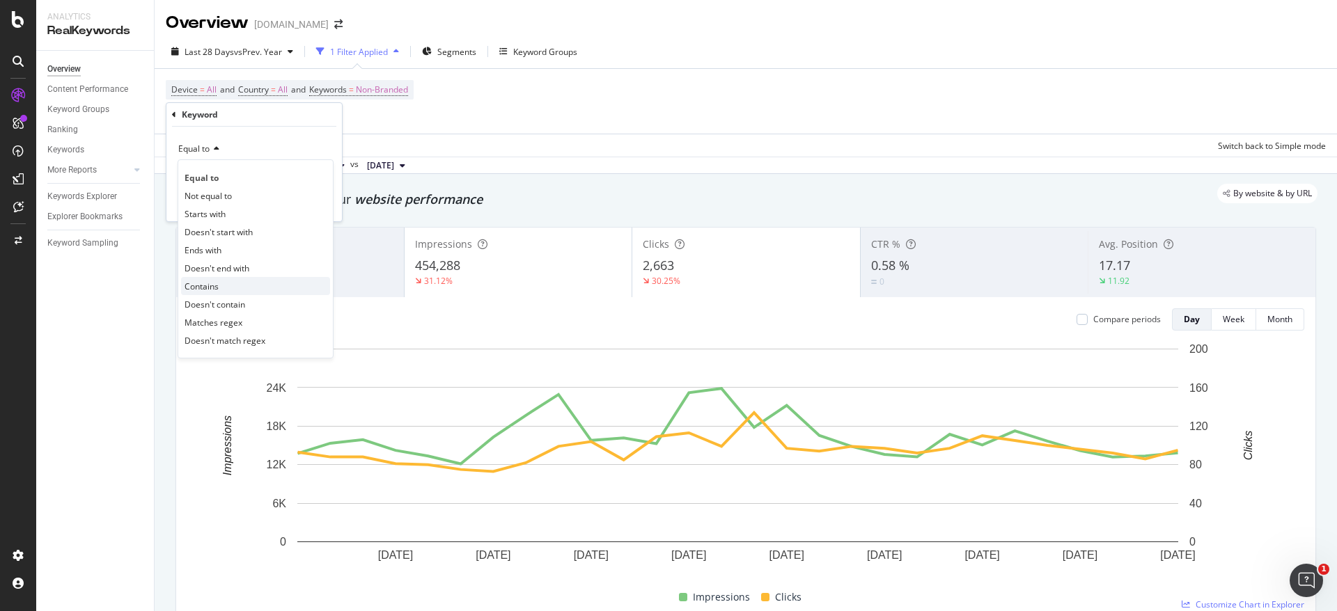
click at [219, 281] on span "Contains" at bounding box center [202, 287] width 34 height 12
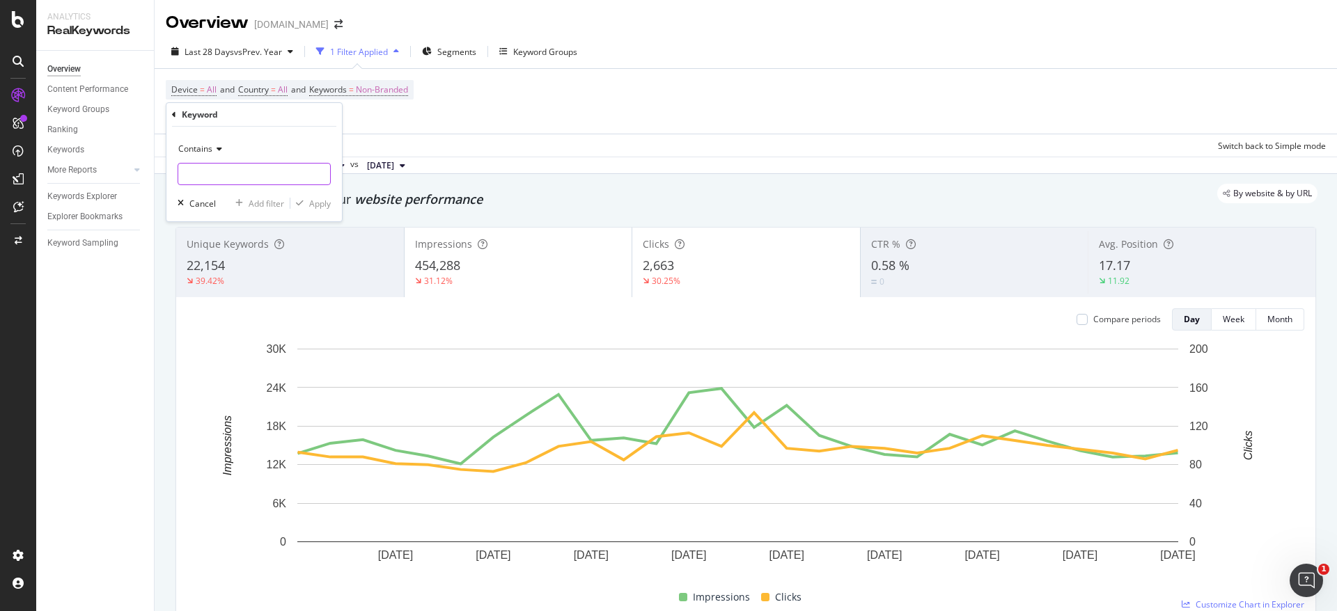
click at [228, 173] on input "text" at bounding box center [254, 174] width 152 height 22
type input "skale"
click at [311, 205] on div "Apply" at bounding box center [320, 204] width 22 height 12
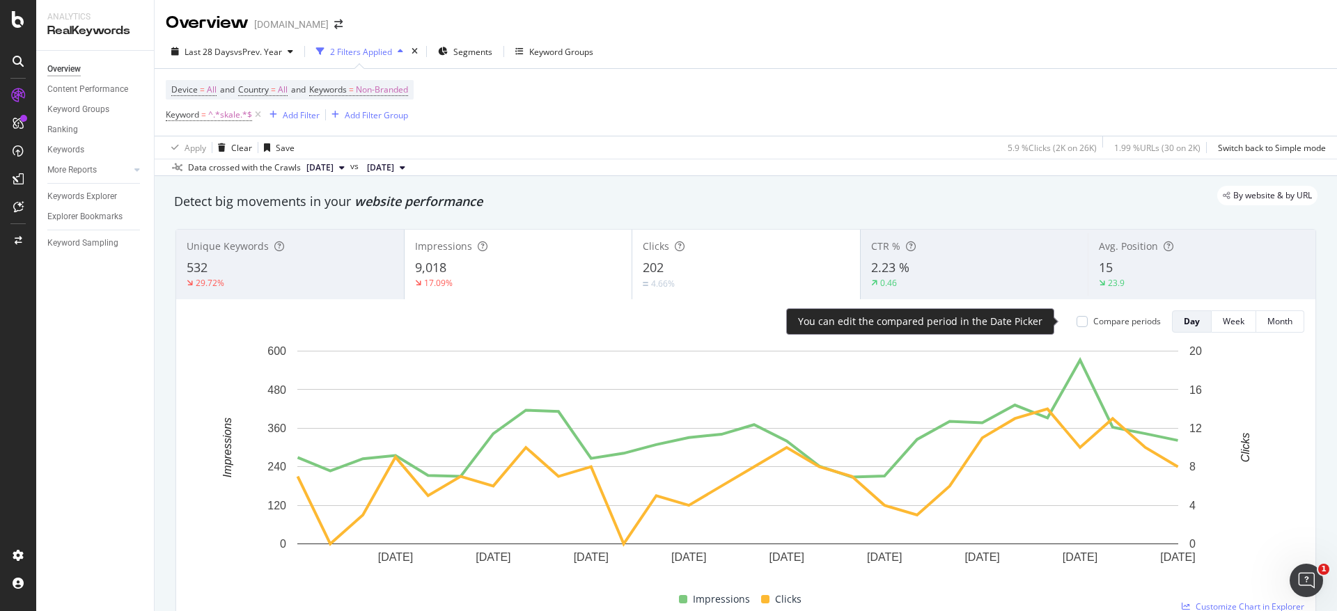
click at [1098, 323] on div "Compare periods" at bounding box center [1127, 321] width 68 height 12
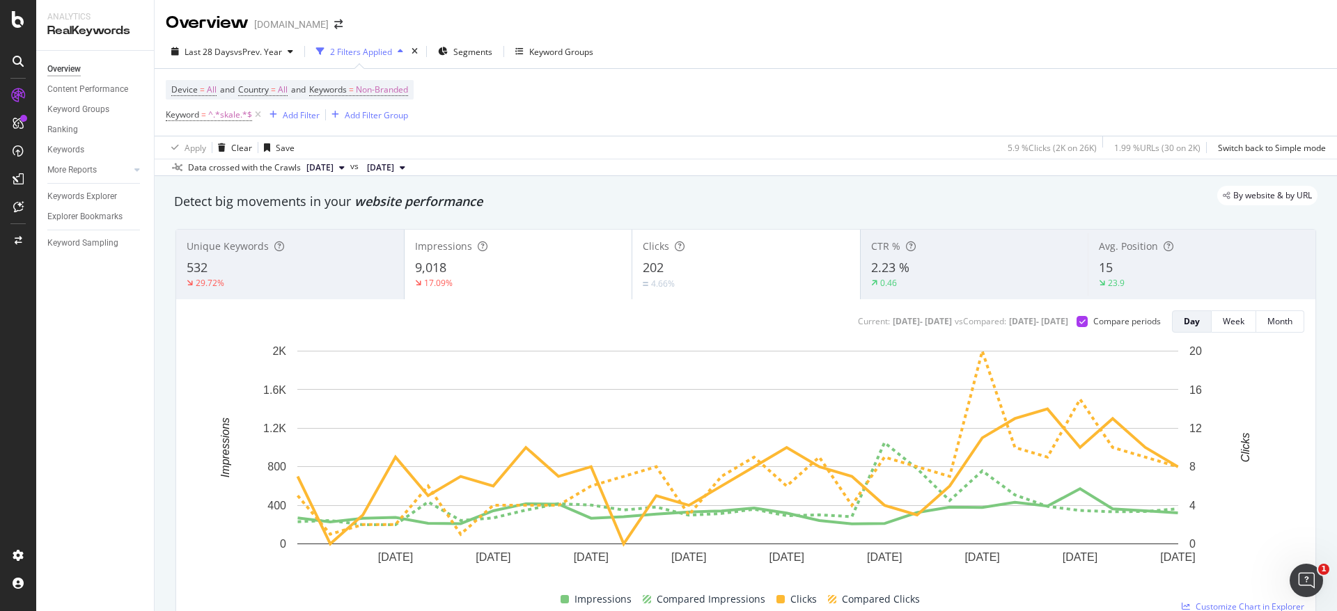
click at [511, 274] on div "9,018" at bounding box center [518, 268] width 207 height 18
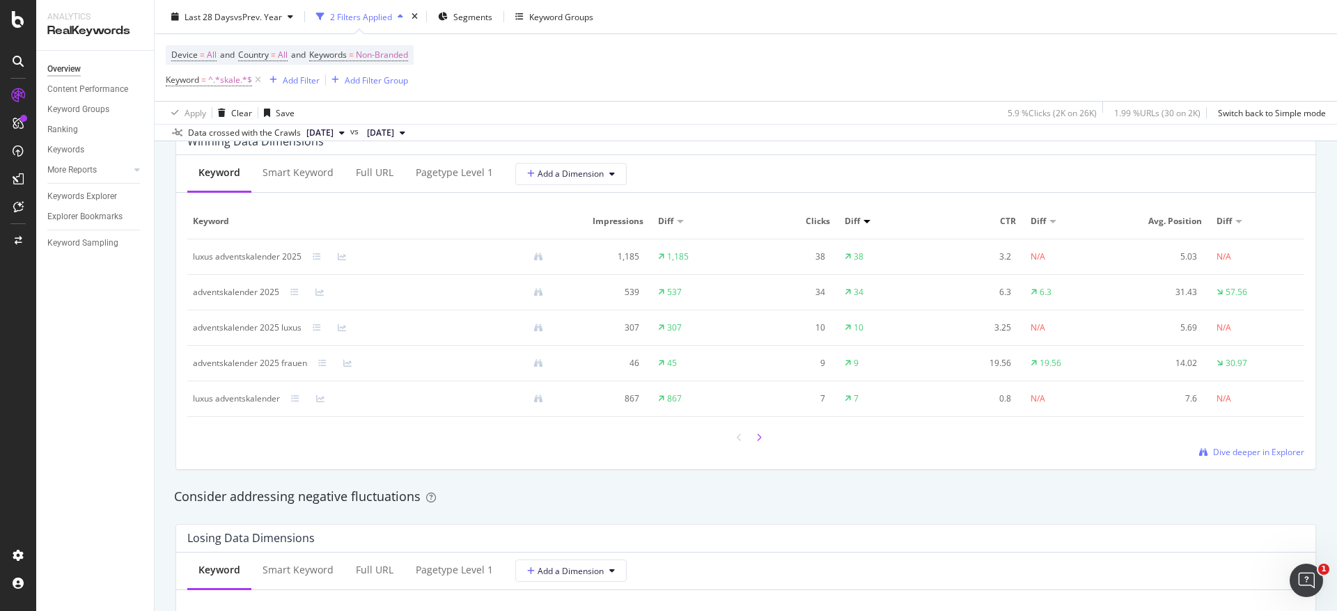
scroll to position [1274, 0]
click at [756, 437] on icon at bounding box center [759, 439] width 6 height 8
click at [737, 438] on icon at bounding box center [740, 439] width 6 height 8
